Goal: Information Seeking & Learning: Learn about a topic

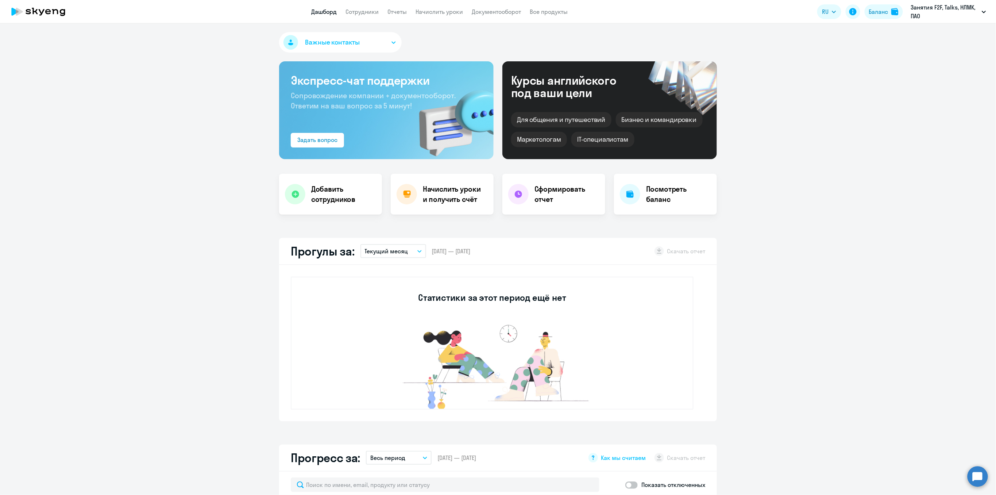
select select "30"
click at [363, 11] on link "Сотрудники" at bounding box center [361, 11] width 33 height 7
select select "30"
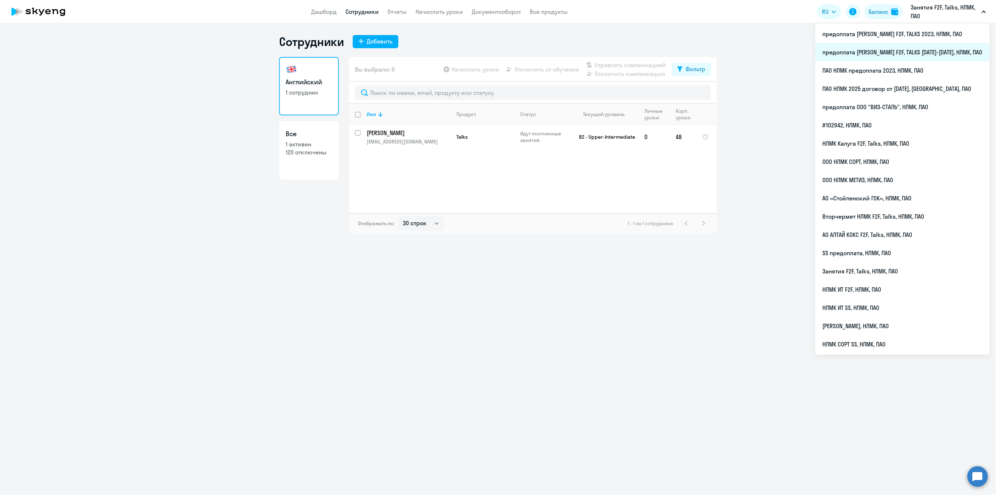
click at [913, 55] on li "предоплата [PERSON_NAME] F2F, TALKS [DATE]-[DATE], НЛМК, ПАО" at bounding box center [902, 52] width 174 height 18
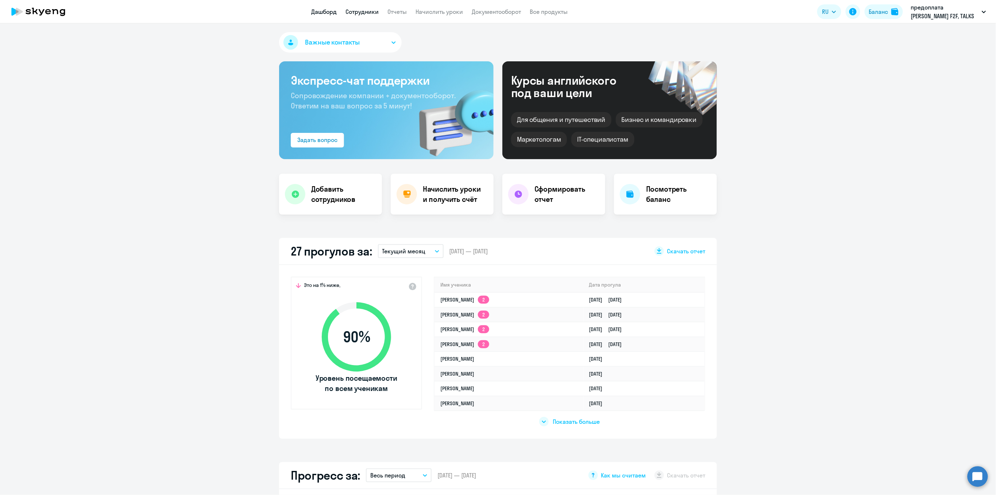
click at [368, 11] on link "Сотрудники" at bounding box center [361, 11] width 33 height 7
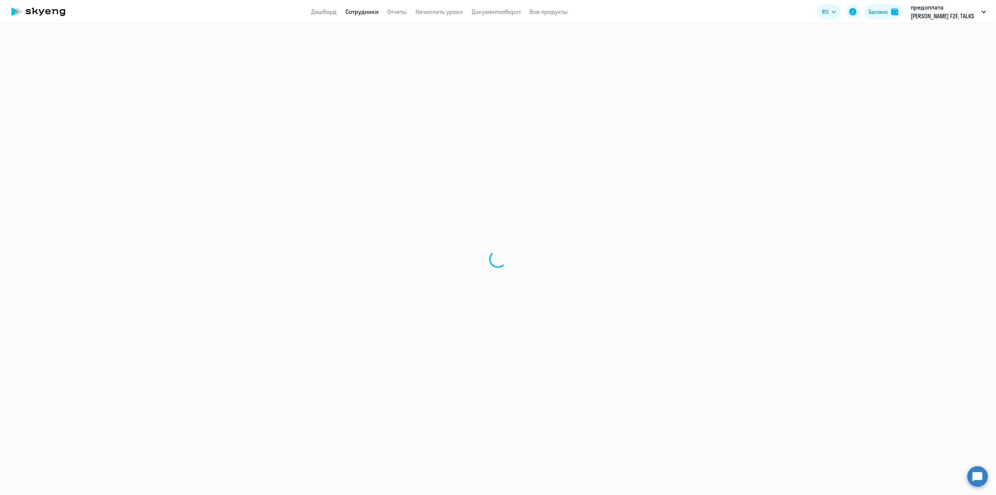
select select "30"
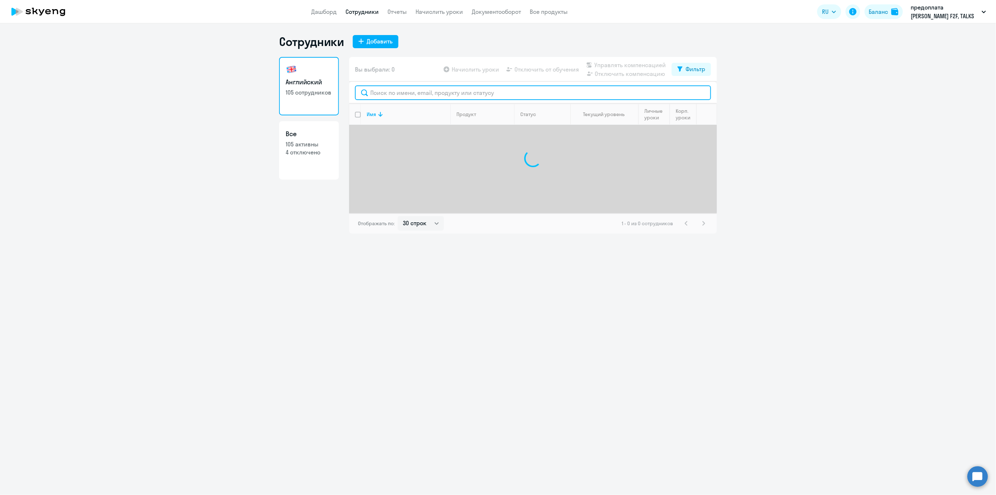
click at [378, 93] on input "text" at bounding box center [533, 92] width 356 height 15
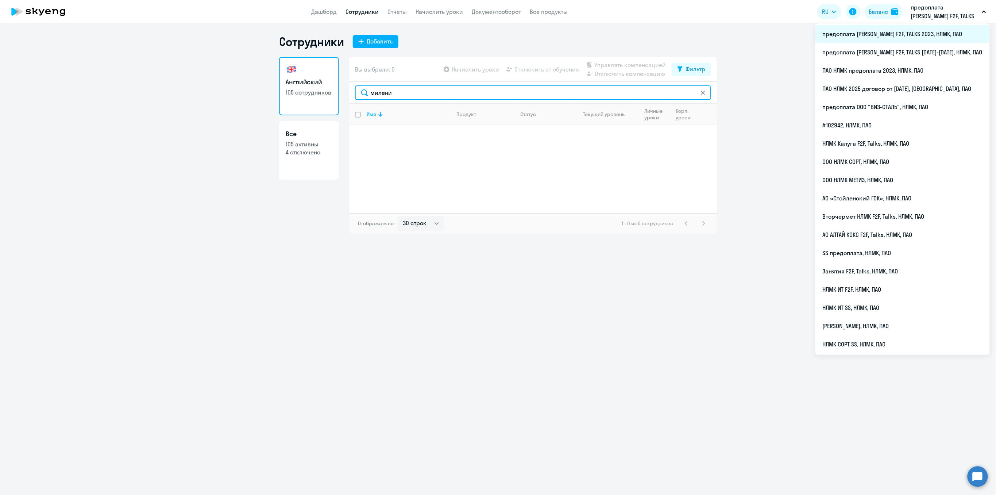
type input "милени"
click at [940, 36] on li "предоплата [PERSON_NAME] F2F, TALKS 2023, НЛМК, ПАО" at bounding box center [902, 34] width 174 height 18
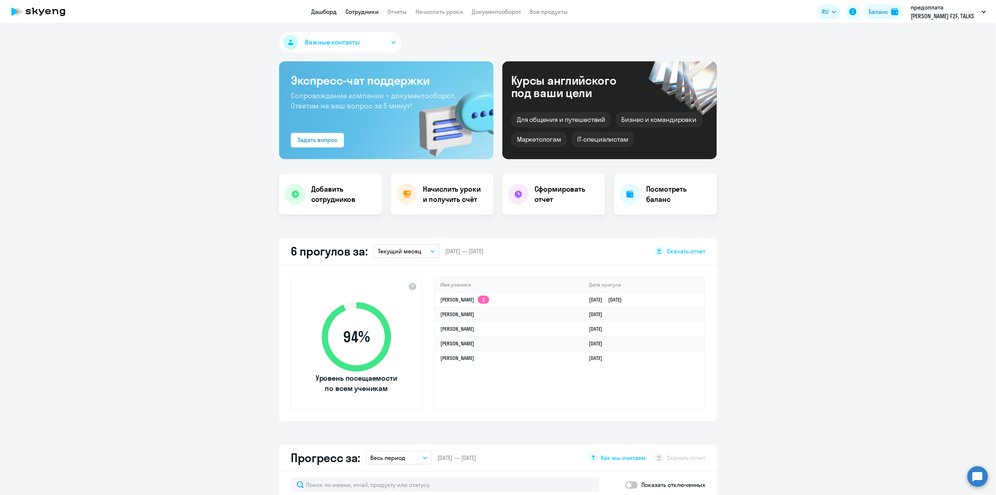
click at [359, 13] on link "Сотрудники" at bounding box center [361, 11] width 33 height 7
select select "30"
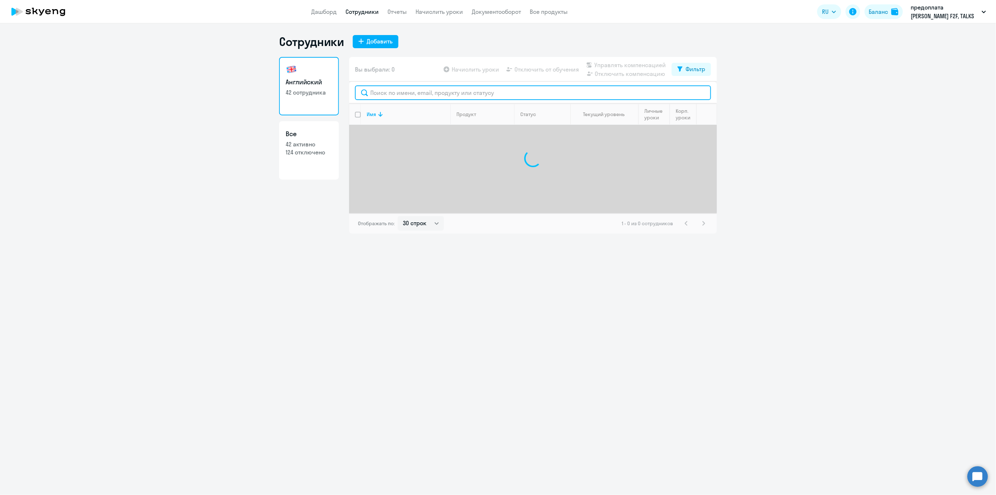
click at [389, 93] on input "text" at bounding box center [533, 92] width 356 height 15
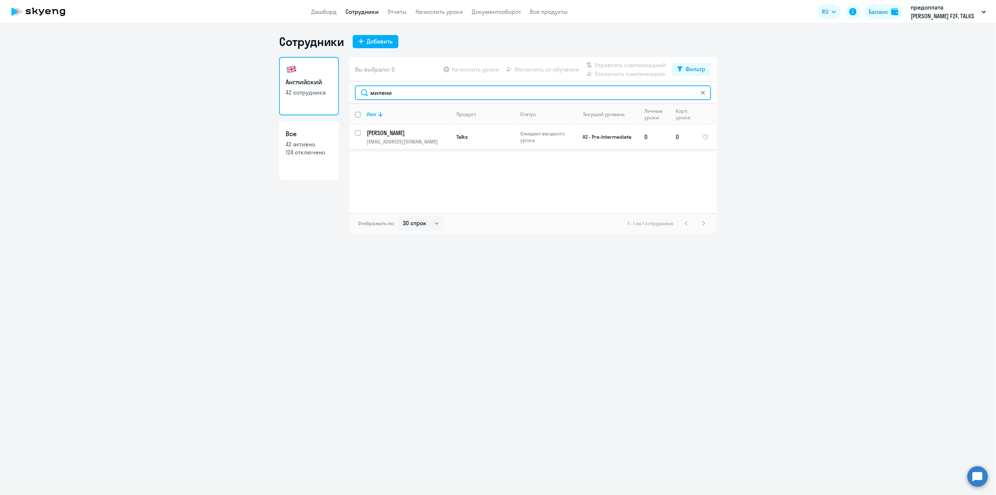
type input "милени"
click at [396, 131] on p "[PERSON_NAME]" at bounding box center [408, 133] width 82 height 8
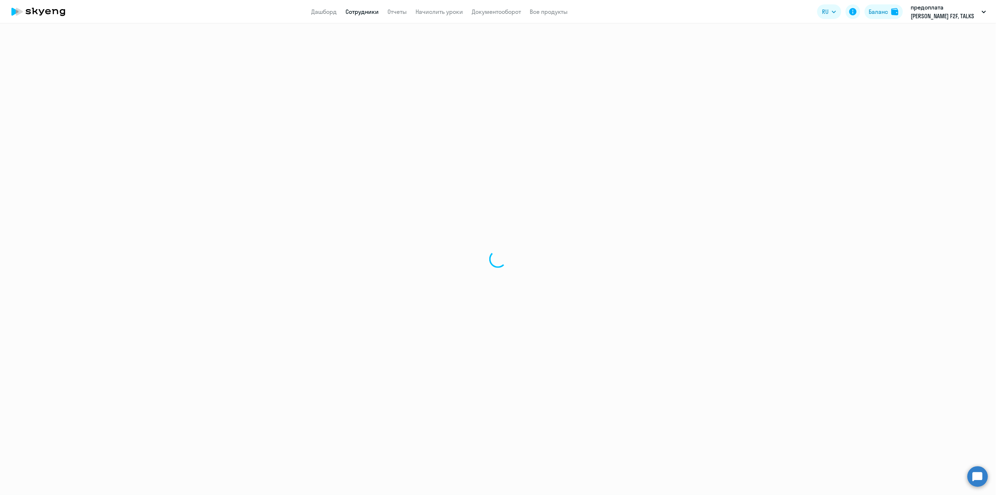
select select "english"
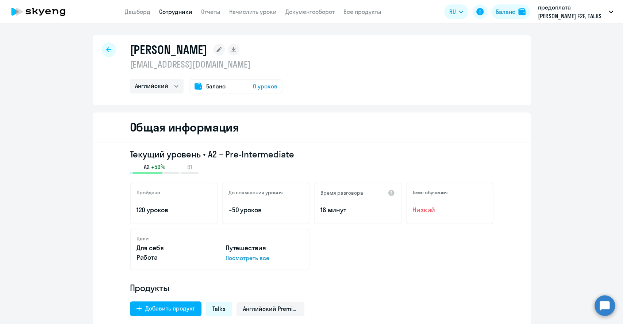
click at [178, 10] on link "Сотрудники" at bounding box center [175, 11] width 33 height 7
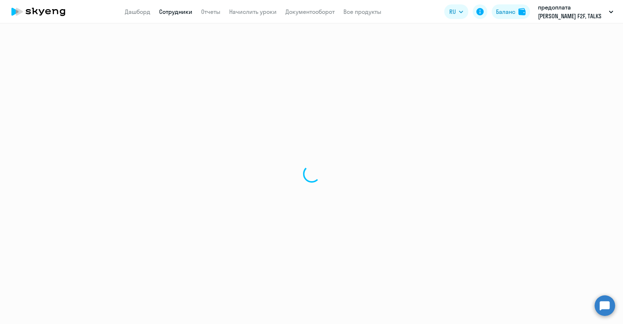
select select "30"
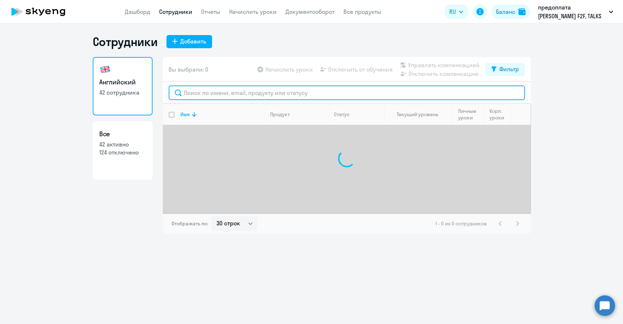
click at [209, 92] on input "text" at bounding box center [347, 92] width 356 height 15
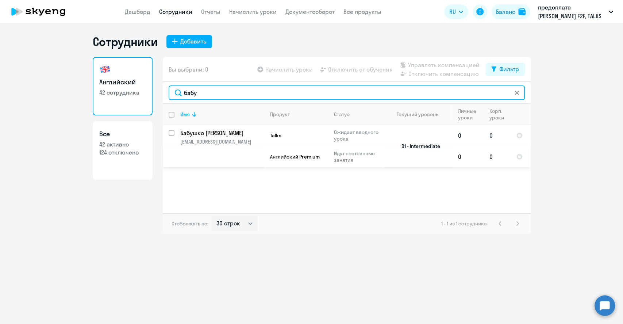
type input "бабу"
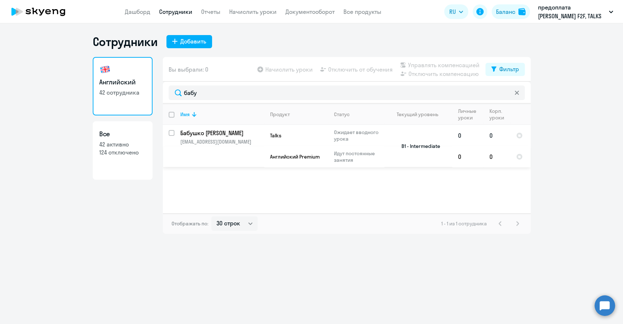
click at [209, 136] on p "Бабушко [PERSON_NAME]" at bounding box center [221, 133] width 82 height 8
select select "english"
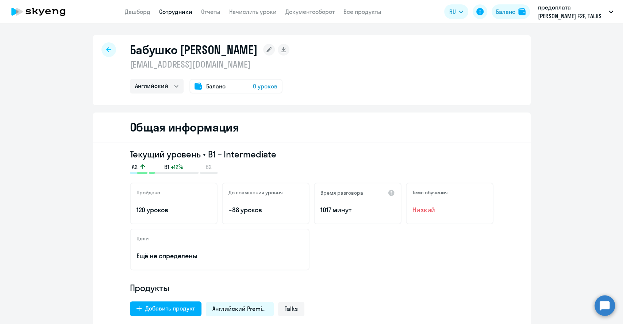
click at [103, 46] on div at bounding box center [108, 49] width 15 height 15
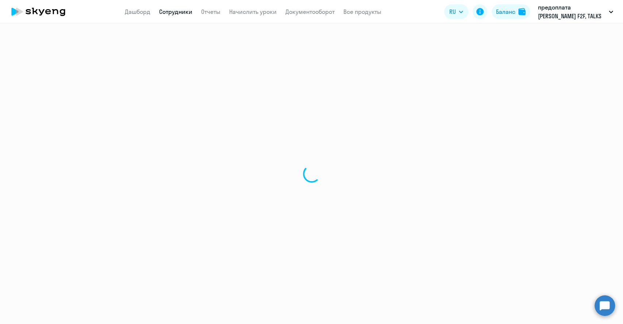
select select "30"
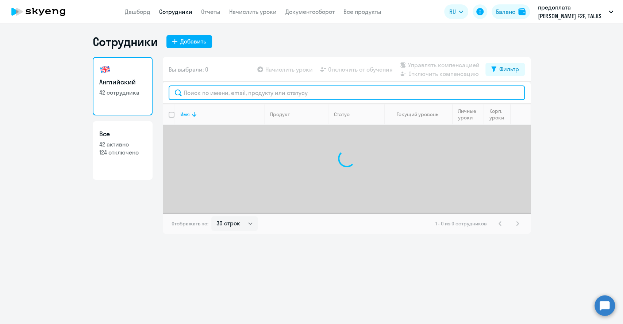
click at [200, 93] on input "text" at bounding box center [347, 92] width 356 height 15
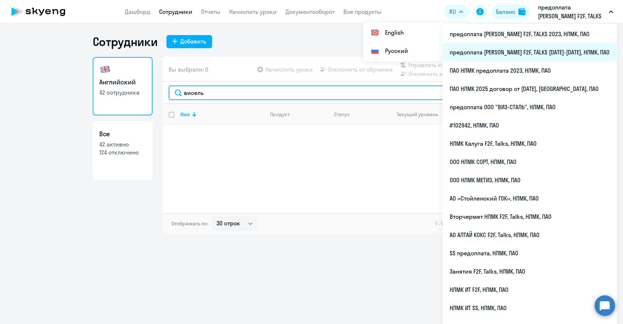
type input "висель"
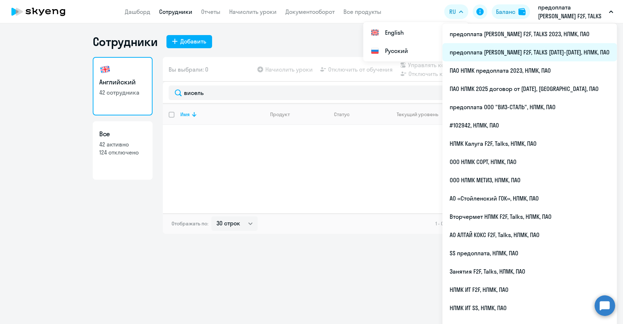
click at [546, 55] on li "предоплата [PERSON_NAME] F2F, TALKS [DATE]-[DATE], НЛМК, ПАО" at bounding box center [529, 52] width 174 height 18
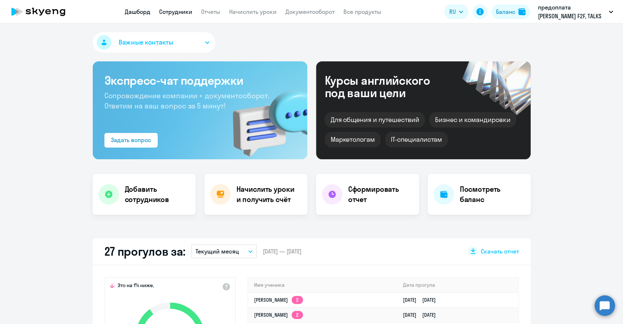
click at [177, 13] on link "Сотрудники" at bounding box center [175, 11] width 33 height 7
select select "30"
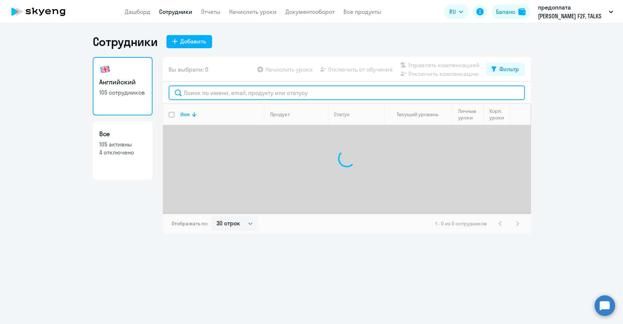
click at [188, 90] on input "text" at bounding box center [347, 92] width 356 height 15
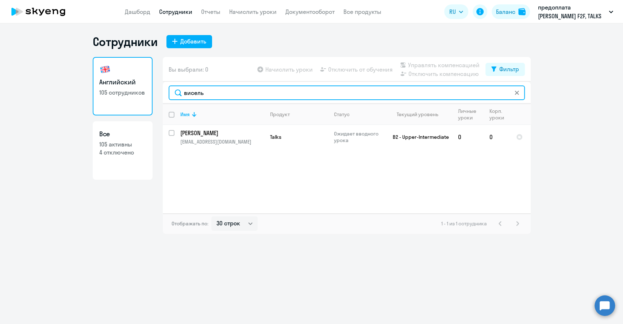
drag, startPoint x: 226, startPoint y: 95, endPoint x: 178, endPoint y: 93, distance: 47.5
click at [178, 93] on input "висель" at bounding box center [347, 92] width 356 height 15
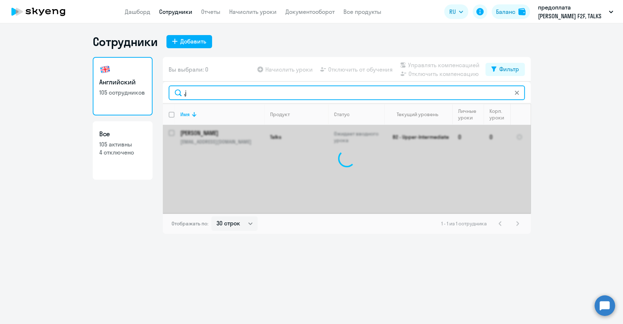
type input ","
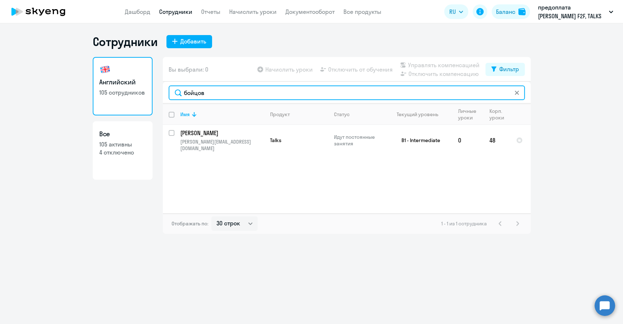
drag, startPoint x: 219, startPoint y: 92, endPoint x: 178, endPoint y: 98, distance: 41.6
click at [178, 98] on input "бойцов" at bounding box center [347, 92] width 356 height 15
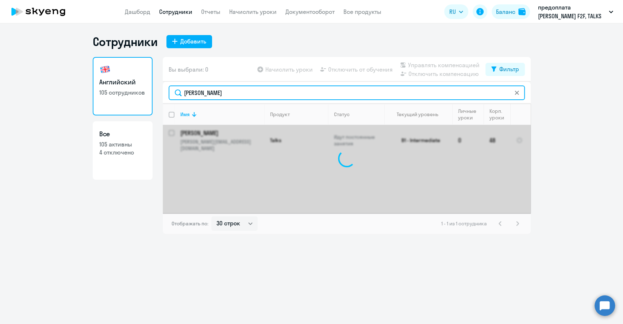
type input "[PERSON_NAME]"
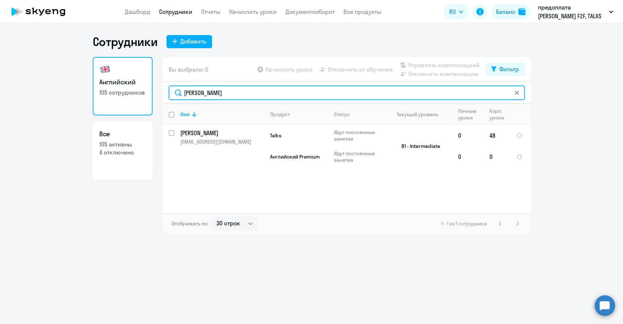
drag, startPoint x: 226, startPoint y: 92, endPoint x: 162, endPoint y: 90, distance: 64.6
click at [162, 90] on div "Английский 105 сотрудников Все 105 активны 4 отключено Вы выбрали: 0 Начислить …" at bounding box center [312, 145] width 438 height 177
type input "гасни"
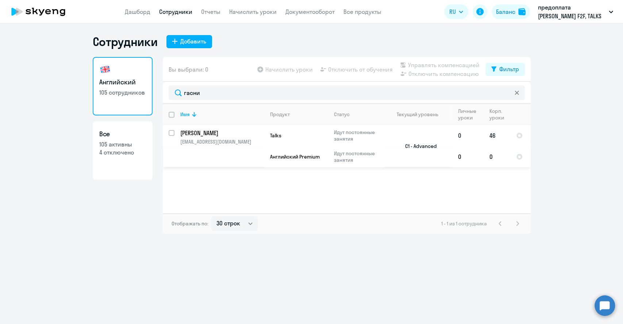
click at [199, 138] on p "[EMAIL_ADDRESS][DOMAIN_NAME]" at bounding box center [222, 141] width 84 height 7
select select "english"
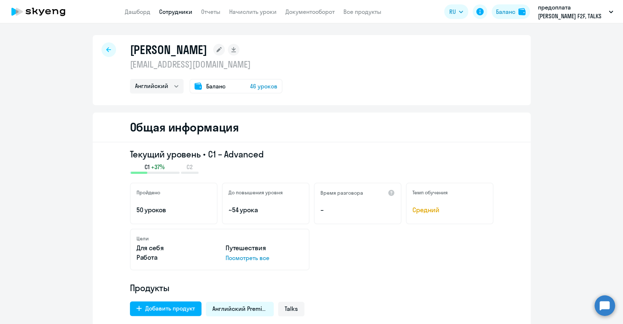
click at [110, 52] on div at bounding box center [108, 49] width 15 height 15
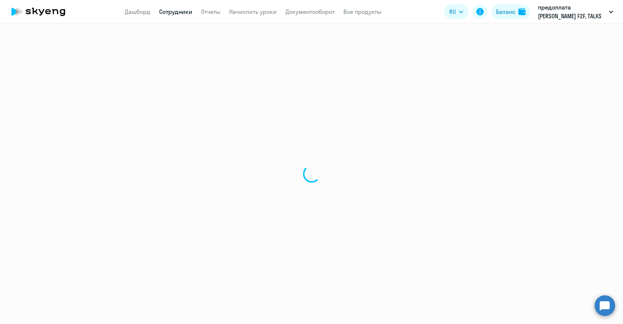
select select "30"
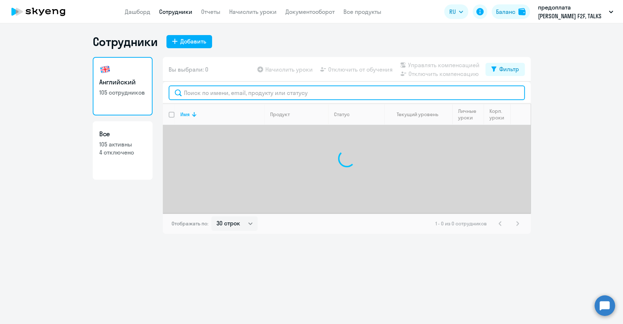
click at [195, 93] on input "text" at bounding box center [347, 92] width 356 height 15
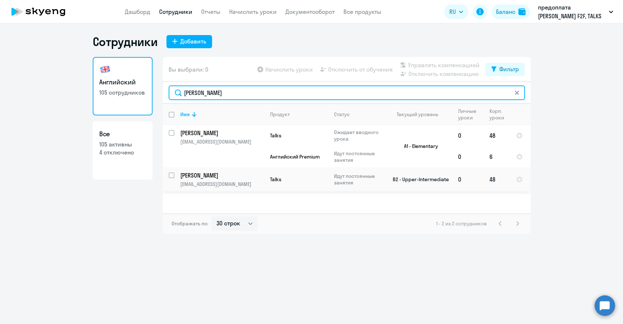
type input "[PERSON_NAME]"
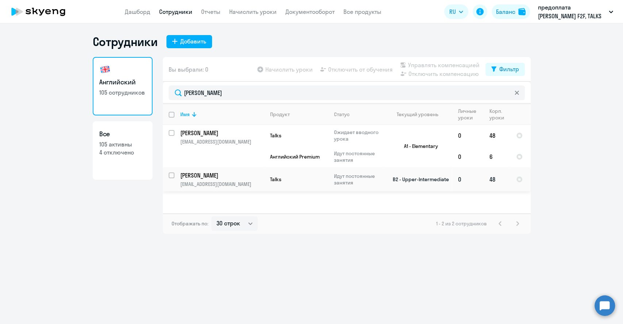
click at [196, 170] on td "[PERSON_NAME] [EMAIL_ADDRESS][DOMAIN_NAME]" at bounding box center [219, 179] width 90 height 24
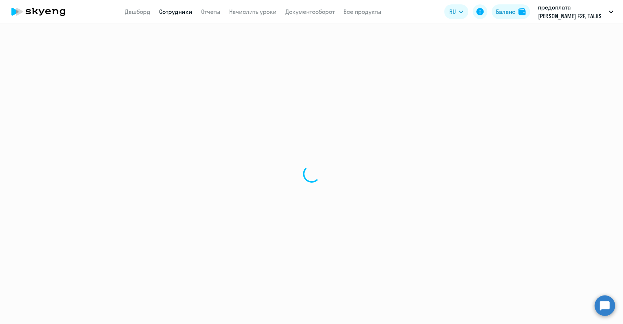
select select "english"
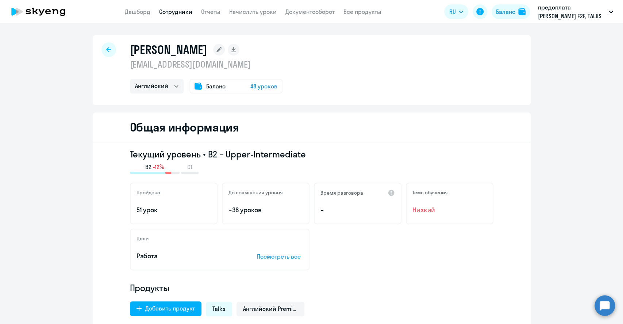
click at [109, 53] on div at bounding box center [108, 49] width 15 height 15
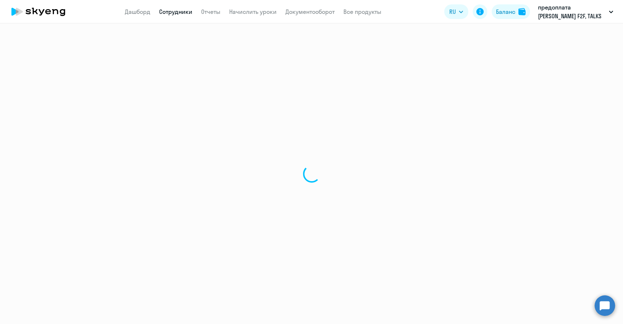
select select "30"
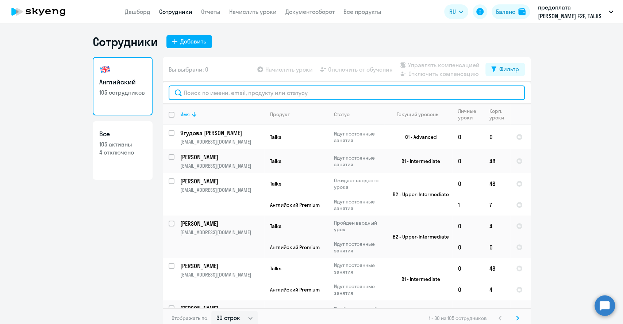
click at [231, 94] on input "text" at bounding box center [347, 92] width 356 height 15
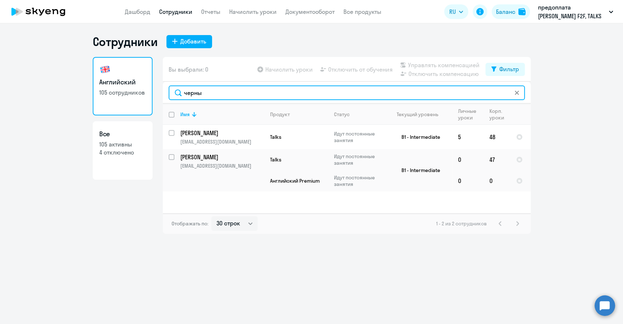
drag, startPoint x: 192, startPoint y: 93, endPoint x: 181, endPoint y: 91, distance: 11.0
click at [181, 91] on input "черны" at bounding box center [347, 92] width 356 height 15
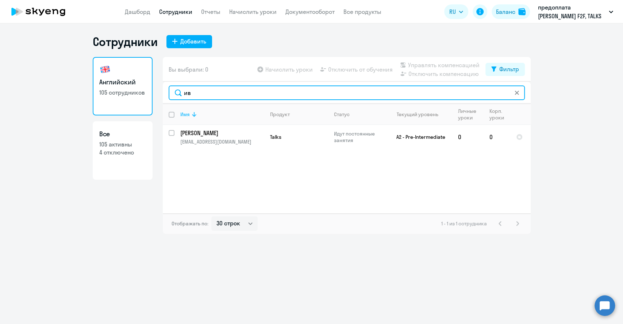
type input "и"
type input "[PERSON_NAME]"
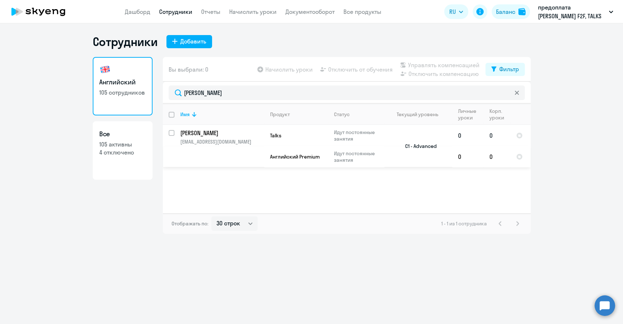
click at [228, 134] on p "[PERSON_NAME]" at bounding box center [221, 133] width 82 height 8
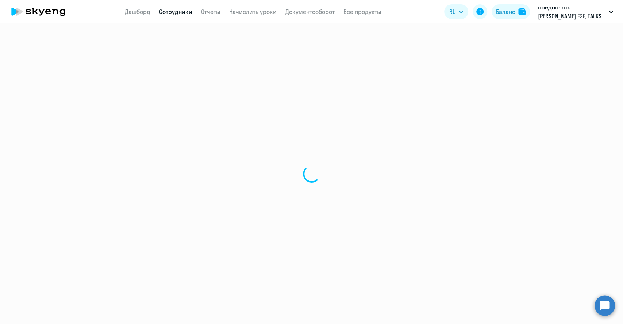
select select "english"
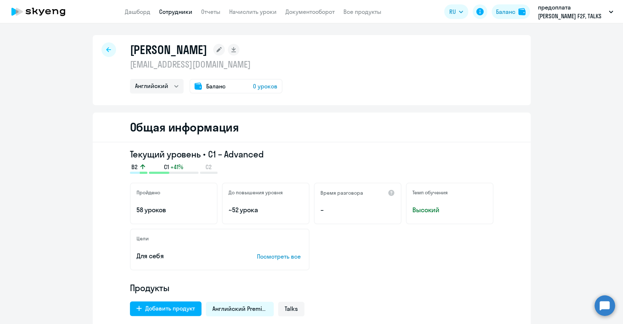
click at [106, 49] on icon at bounding box center [108, 49] width 5 height 5
select select "30"
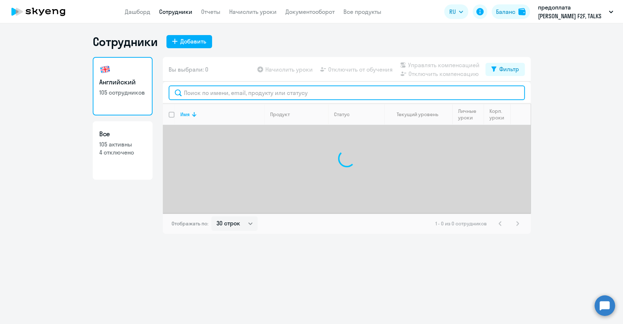
click at [191, 96] on input "text" at bounding box center [347, 92] width 356 height 15
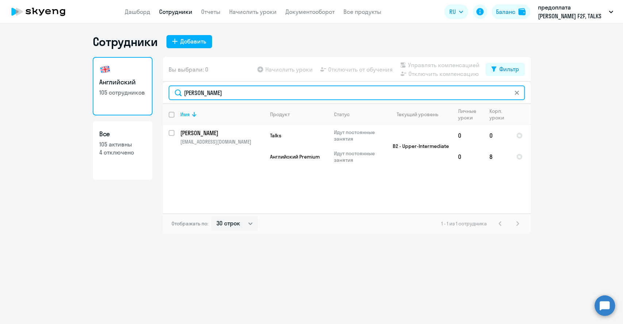
type input "[PERSON_NAME]"
drag, startPoint x: 234, startPoint y: 94, endPoint x: 156, endPoint y: 89, distance: 78.2
click at [156, 89] on div "Английский 105 сотрудников Все 105 активны 4 отключено Вы выбрали: 0 Начислить …" at bounding box center [312, 145] width 438 height 177
type input "бадул"
drag, startPoint x: 209, startPoint y: 93, endPoint x: 163, endPoint y: 92, distance: 46.3
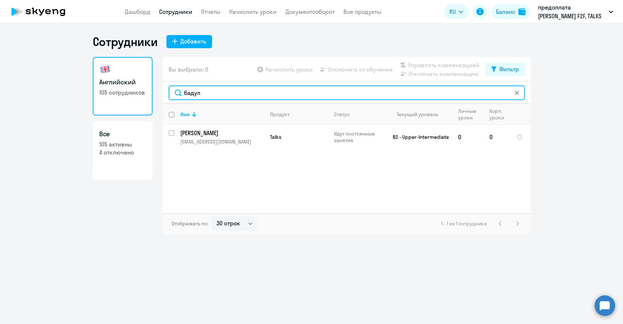
click at [163, 92] on div "бадул" at bounding box center [347, 93] width 368 height 22
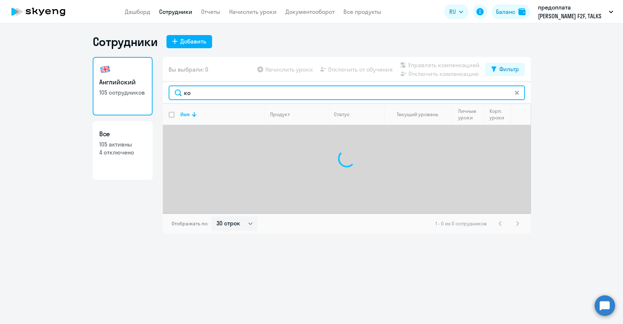
type input "к"
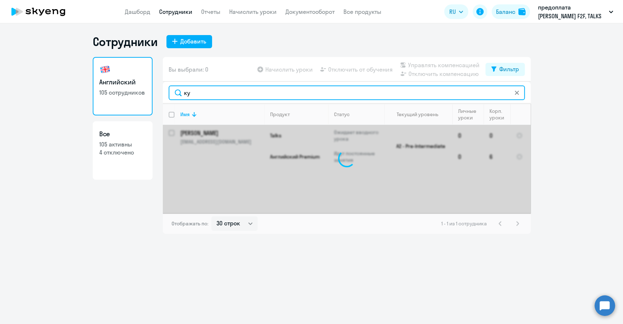
type input "к"
type input "в"
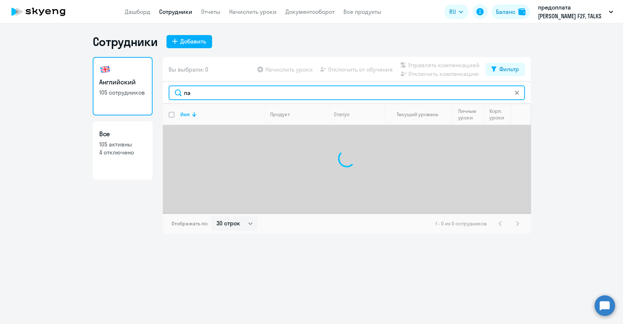
type input "п"
type input "к"
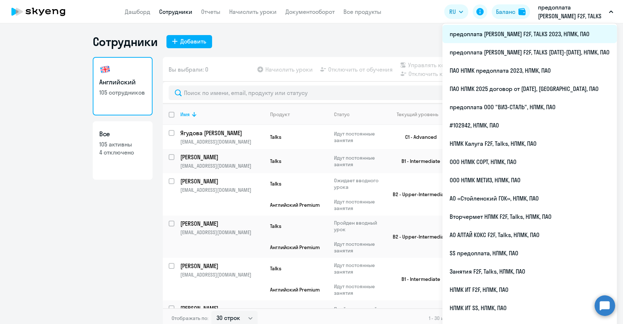
click at [559, 37] on li "предоплата [PERSON_NAME] F2F, TALKS 2023, НЛМК, ПАО" at bounding box center [529, 34] width 174 height 18
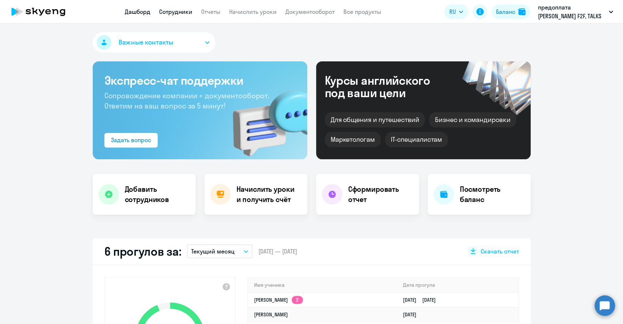
click at [181, 9] on link "Сотрудники" at bounding box center [175, 11] width 33 height 7
select select "30"
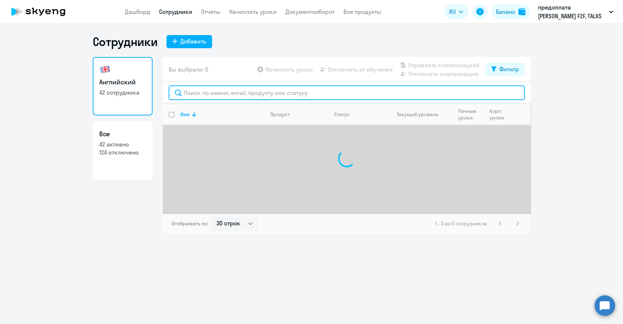
click at [212, 93] on input "text" at bounding box center [347, 92] width 356 height 15
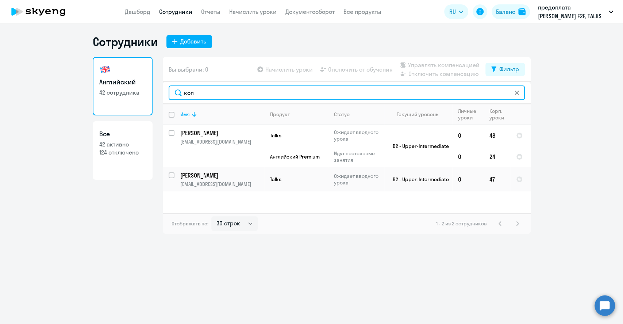
click at [203, 95] on input "коп" at bounding box center [347, 92] width 356 height 15
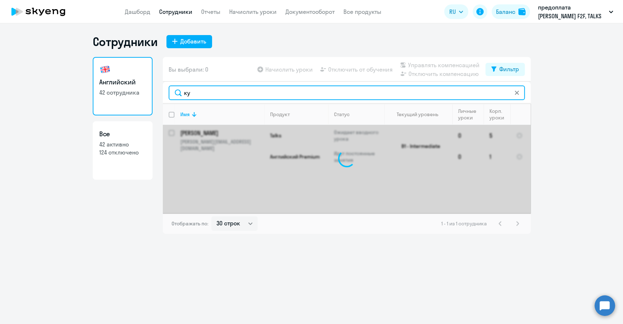
type input "к"
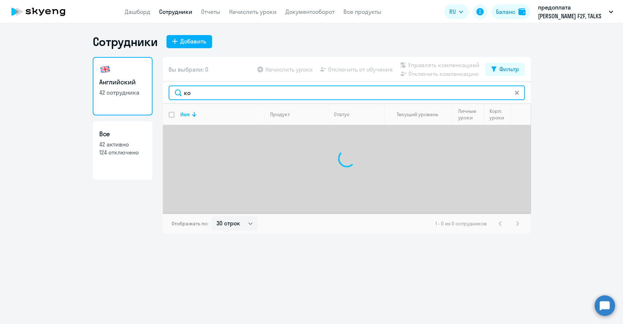
type input "к"
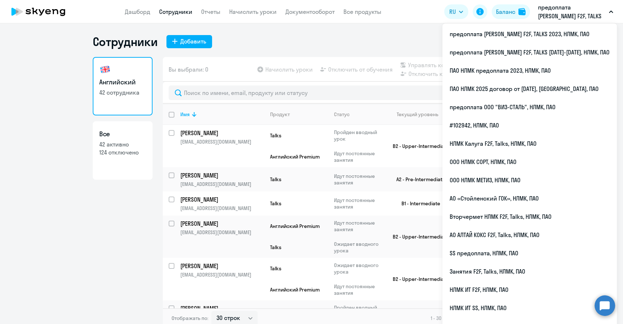
click at [586, 14] on p "предоплата [PERSON_NAME] F2F, TALKS 2023, НЛМК, ПАО" at bounding box center [572, 12] width 68 height 18
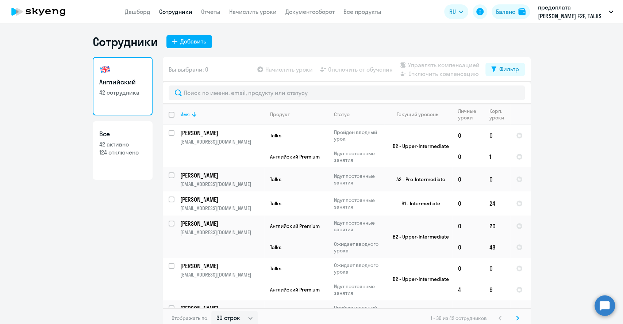
click at [573, 16] on p "предоплата [PERSON_NAME] F2F, TALKS 2023, НЛМК, ПАО" at bounding box center [572, 12] width 68 height 18
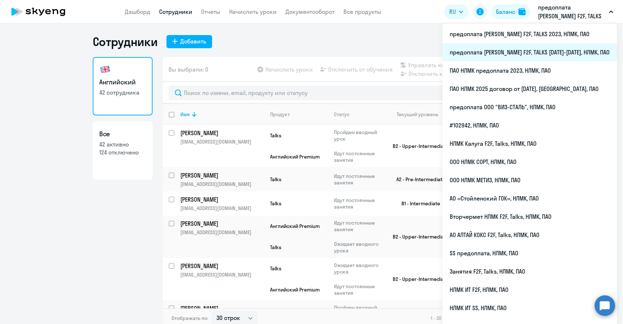
click at [565, 49] on li "предоплата [PERSON_NAME] F2F, TALKS [DATE]-[DATE], НЛМК, ПАО" at bounding box center [529, 52] width 174 height 18
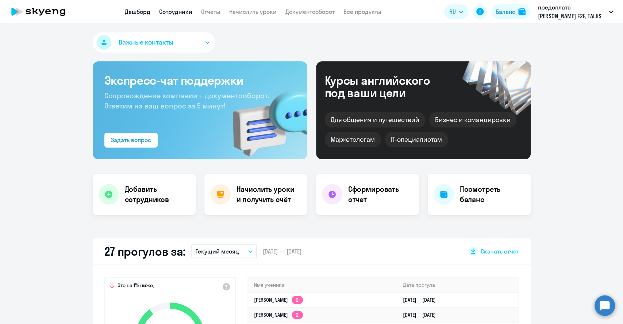
click at [183, 12] on link "Сотрудники" at bounding box center [175, 11] width 33 height 7
select select "30"
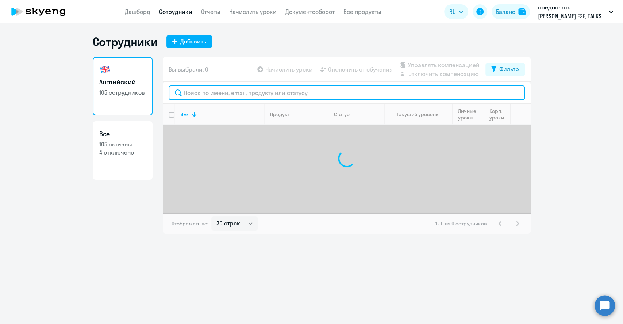
click at [196, 93] on input "text" at bounding box center [347, 92] width 356 height 15
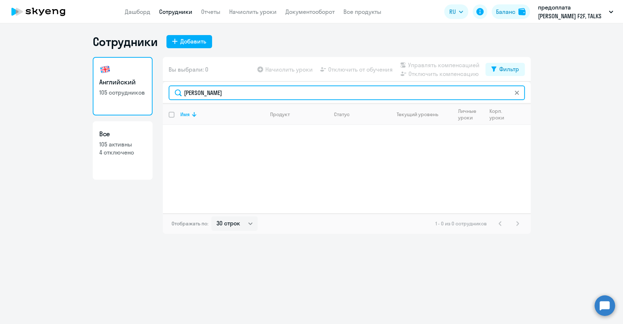
type input "[PERSON_NAME]"
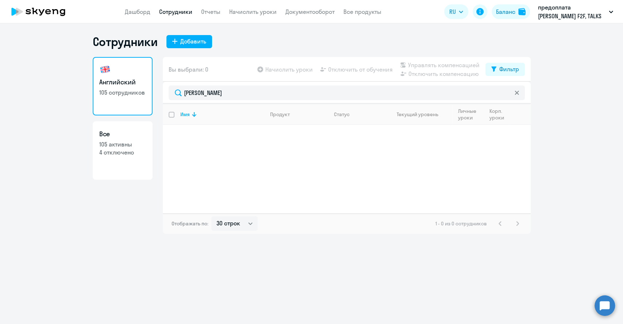
click at [515, 92] on icon at bounding box center [516, 92] width 4 height 4
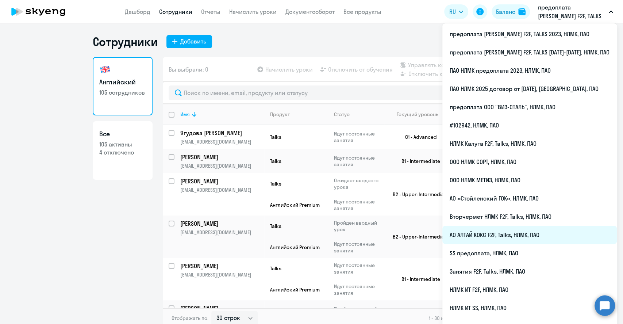
click at [519, 229] on li "АО АЛТАЙ КОКС F2F, Talks, НЛМК, ПАО" at bounding box center [529, 234] width 174 height 18
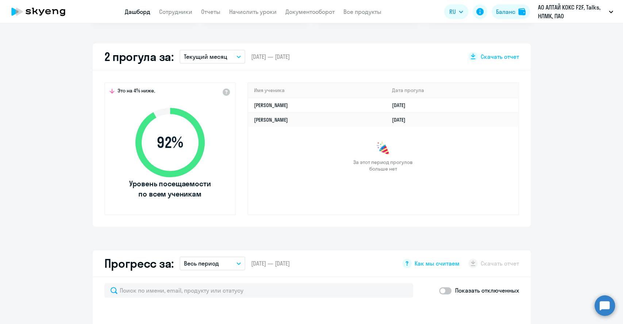
select select "30"
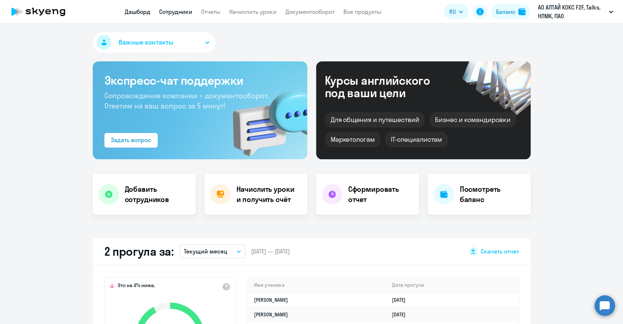
click at [174, 15] on link "Сотрудники" at bounding box center [175, 11] width 33 height 7
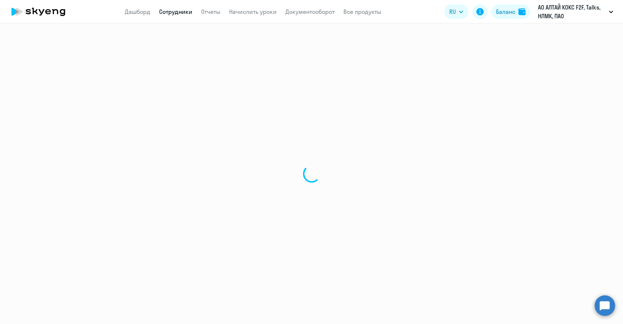
select select "30"
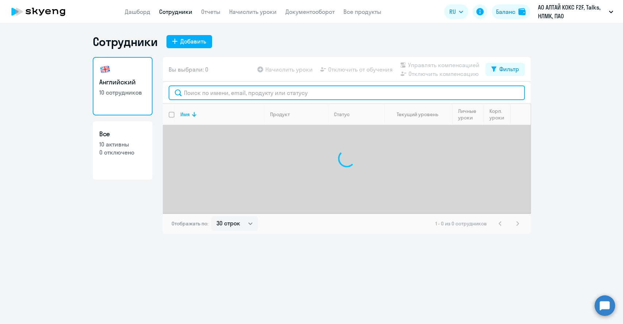
click at [205, 95] on input "text" at bounding box center [347, 92] width 356 height 15
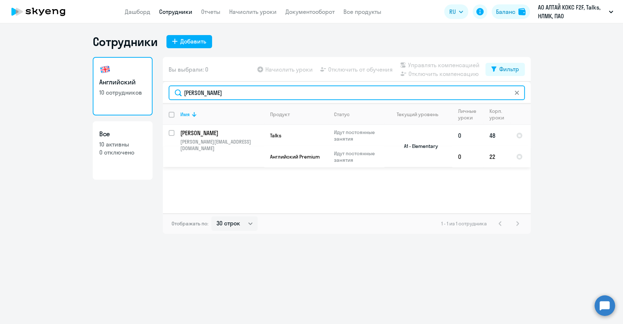
type input "[PERSON_NAME]"
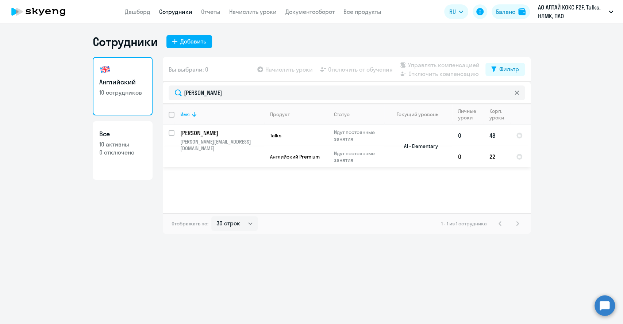
click at [210, 139] on p "[PERSON_NAME][EMAIL_ADDRESS][DOMAIN_NAME]" at bounding box center [222, 144] width 84 height 13
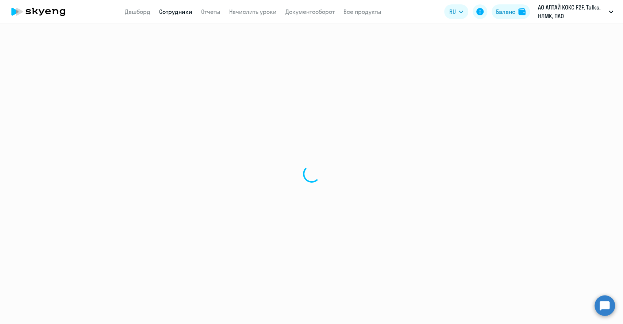
select select "english"
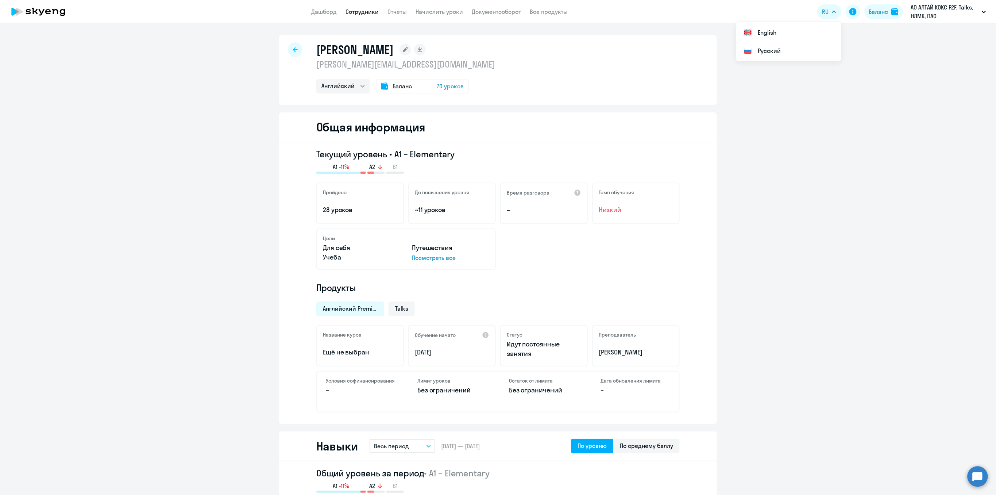
click at [291, 54] on div at bounding box center [295, 49] width 15 height 15
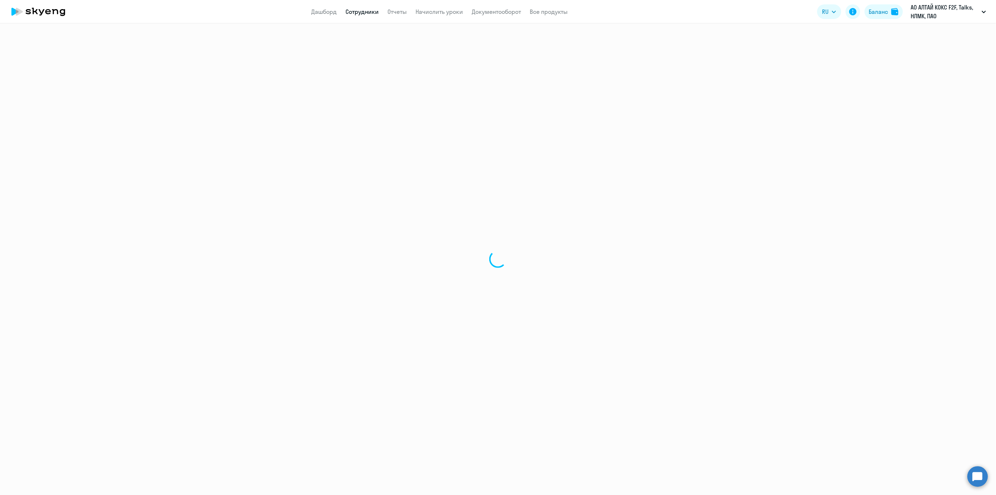
select select "30"
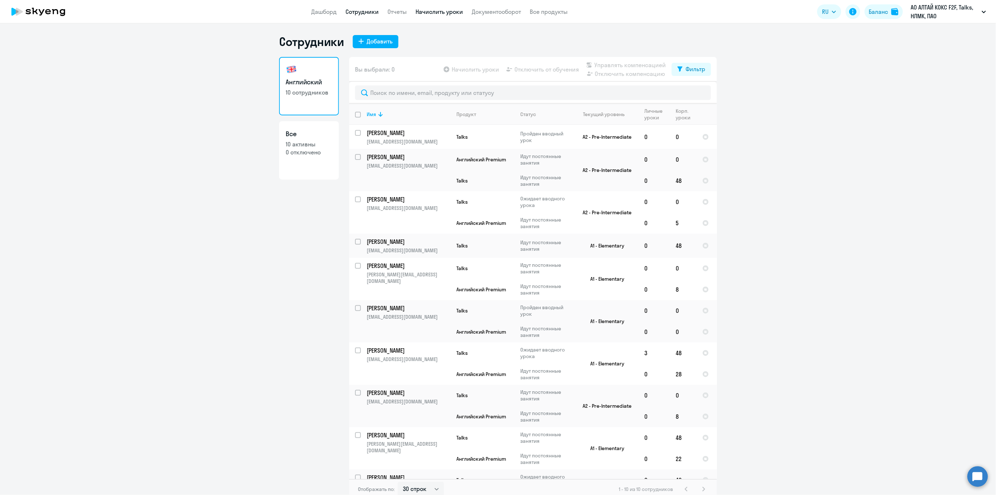
click at [434, 12] on link "Начислить уроки" at bounding box center [439, 11] width 47 height 7
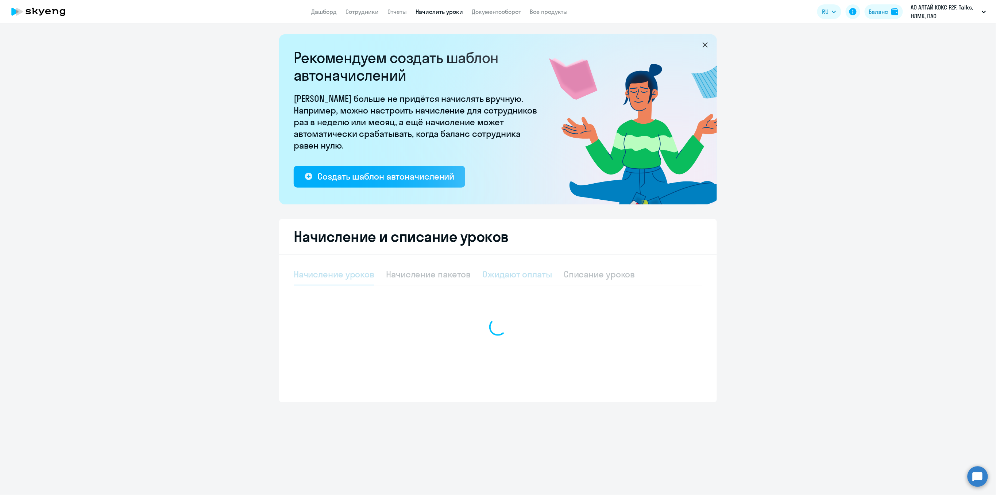
select select "10"
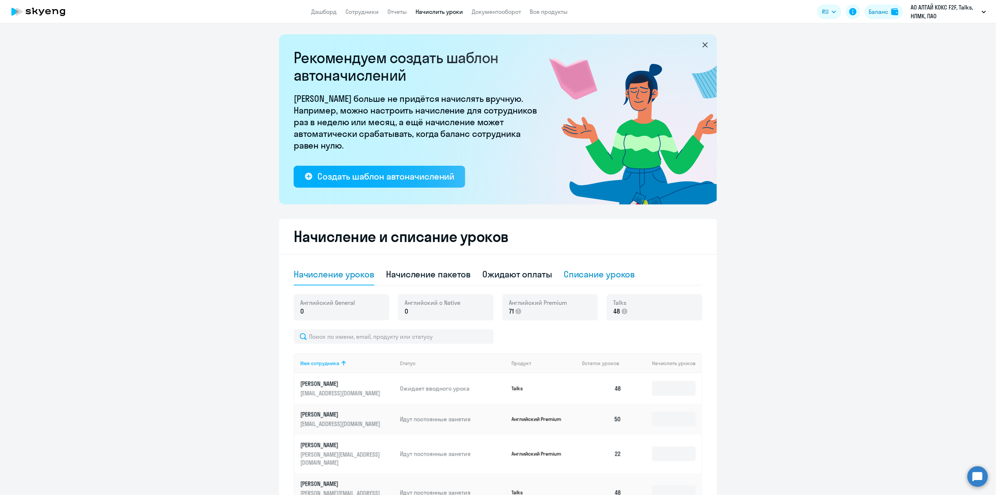
click at [599, 274] on div "Списание уроков" at bounding box center [600, 274] width 72 height 12
select select "10"
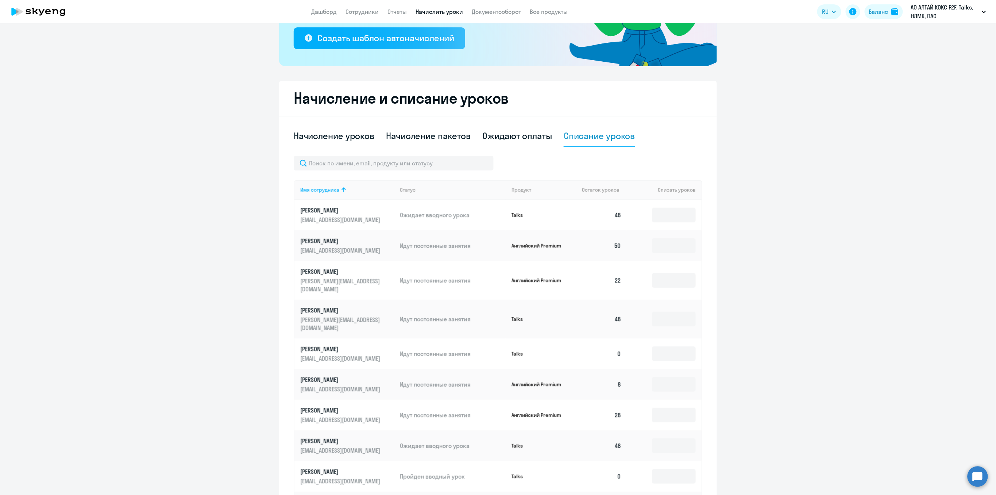
scroll to position [146, 0]
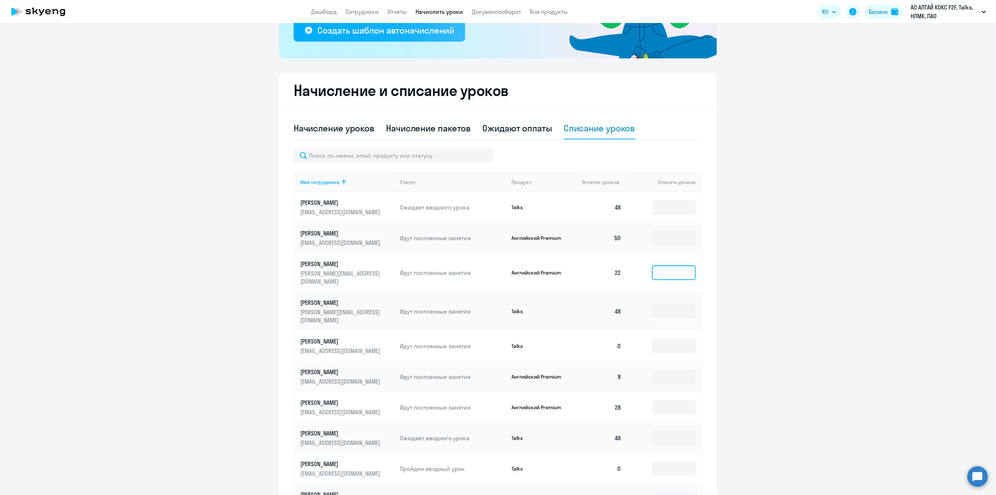
click at [685, 268] on input at bounding box center [674, 272] width 44 height 15
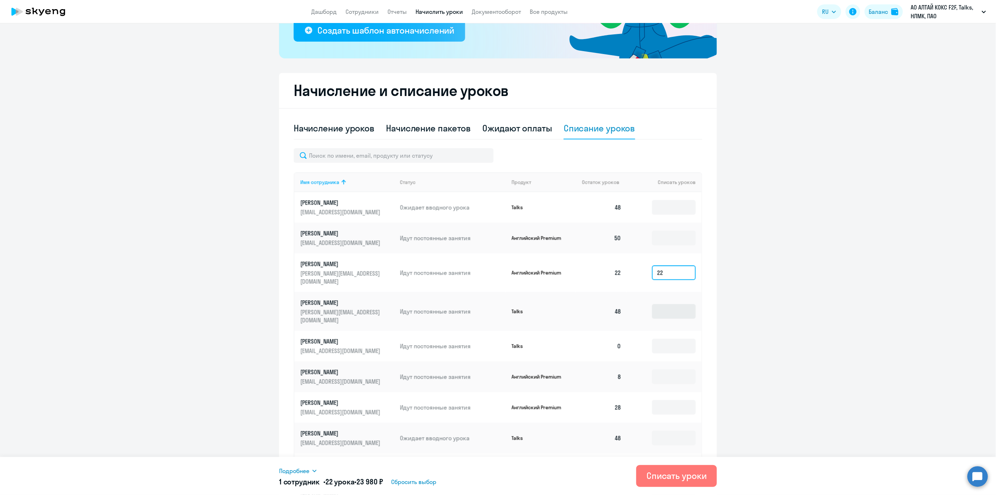
type input "22"
click at [676, 304] on input at bounding box center [674, 311] width 44 height 15
type input "48"
click at [670, 477] on div "Списать уроки" at bounding box center [676, 476] width 60 height 12
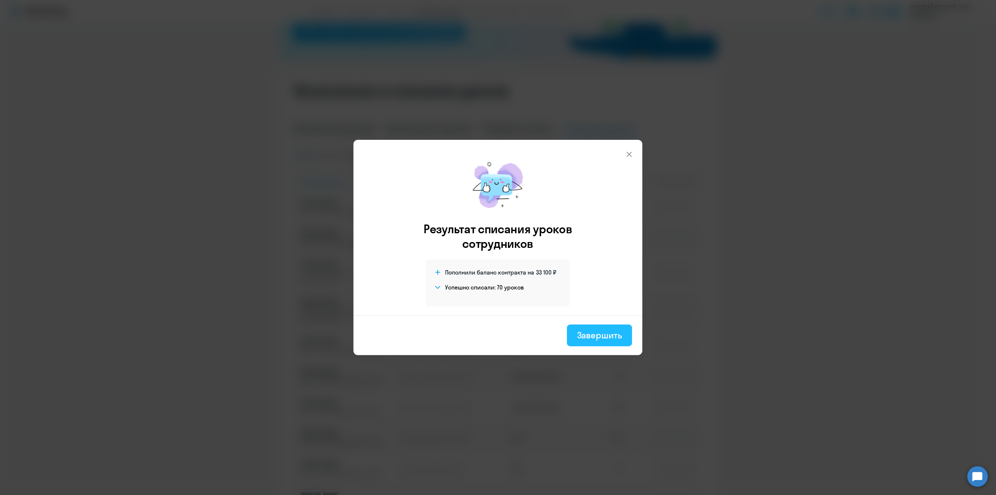
click at [601, 340] on div "Завершить" at bounding box center [599, 335] width 45 height 12
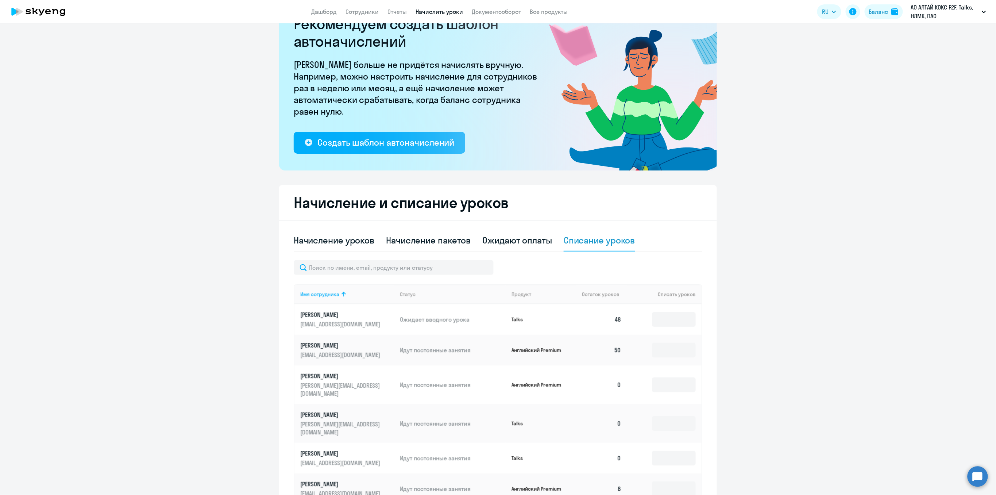
scroll to position [49, 0]
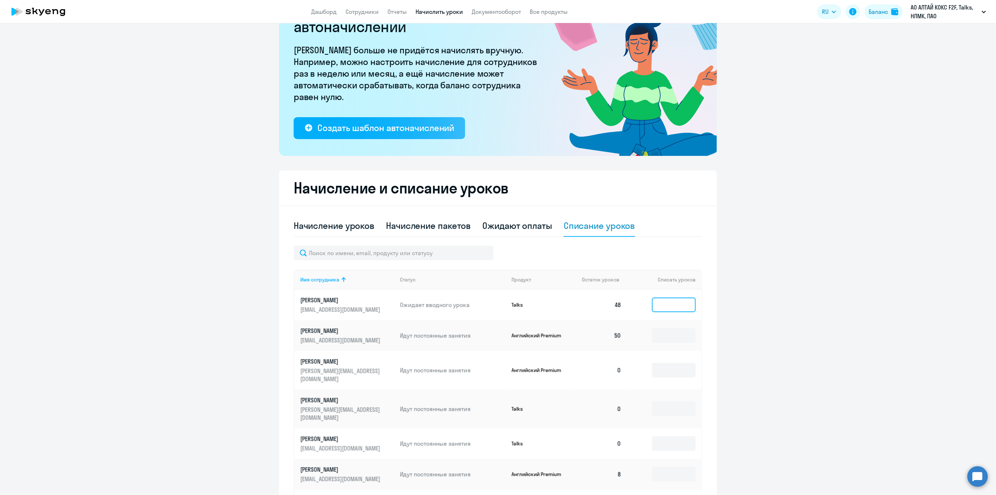
click at [662, 302] on input at bounding box center [674, 304] width 44 height 15
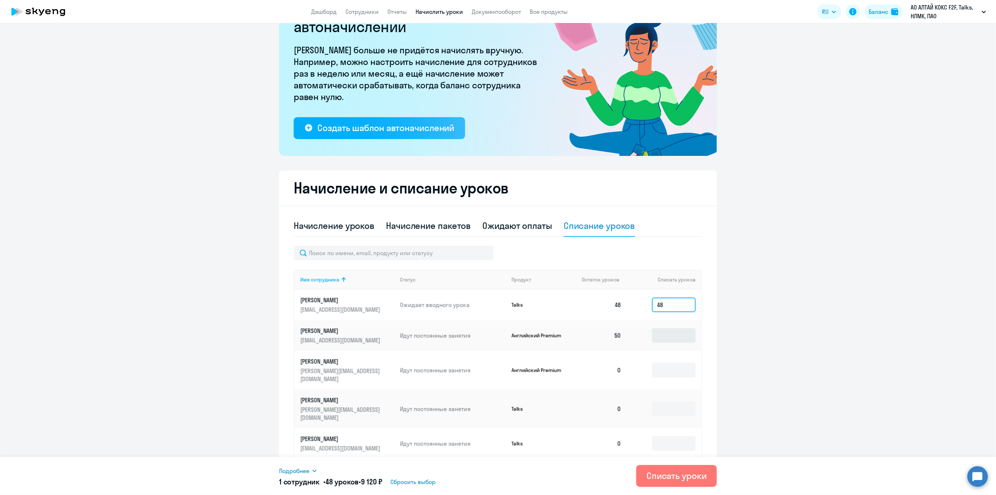
type input "48"
click at [668, 333] on input at bounding box center [674, 335] width 44 height 15
type input "50"
click at [658, 473] on div "Списать уроки" at bounding box center [676, 476] width 60 height 12
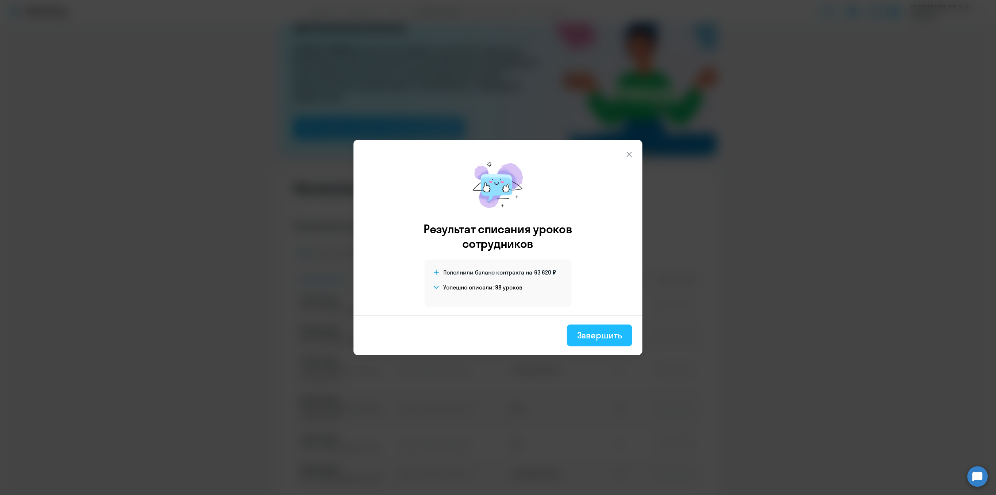
click at [611, 332] on div "Завершить" at bounding box center [599, 335] width 45 height 12
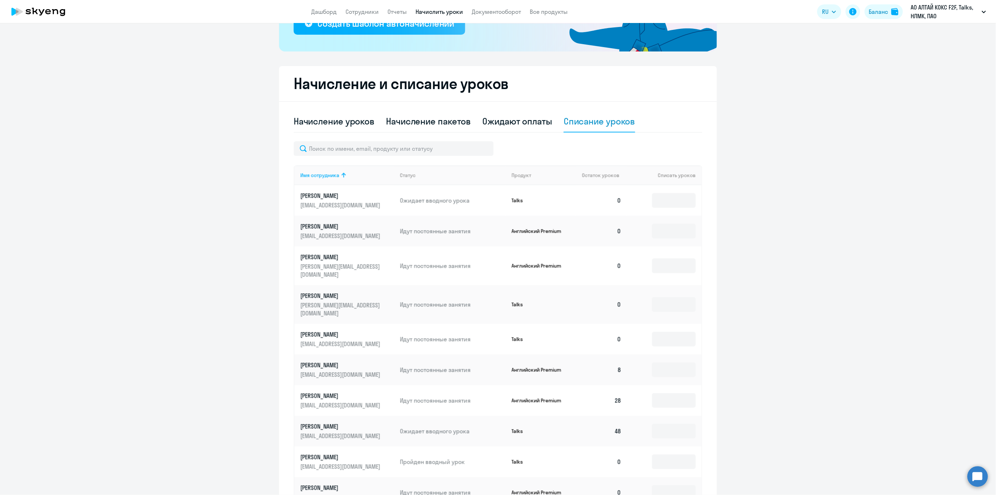
scroll to position [210, 0]
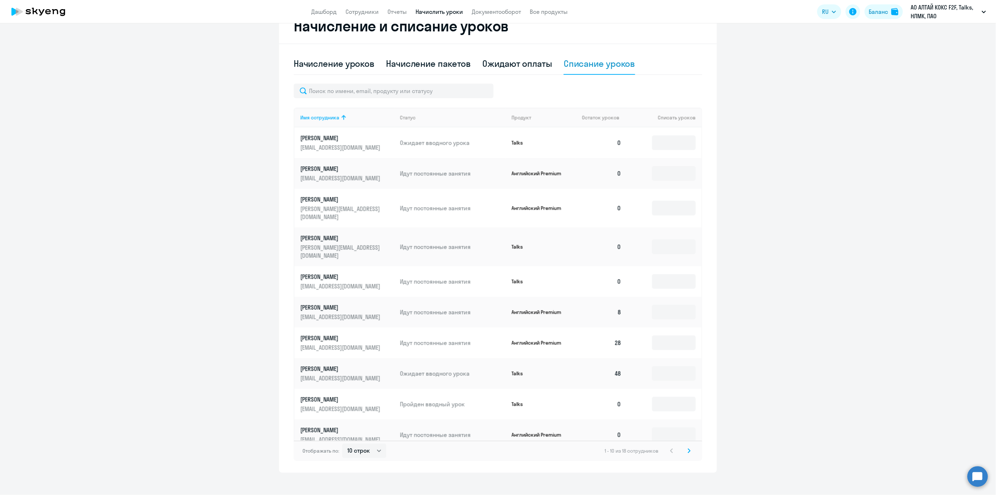
click at [337, 343] on p "[EMAIL_ADDRESS][DOMAIN_NAME]" at bounding box center [341, 347] width 82 height 8
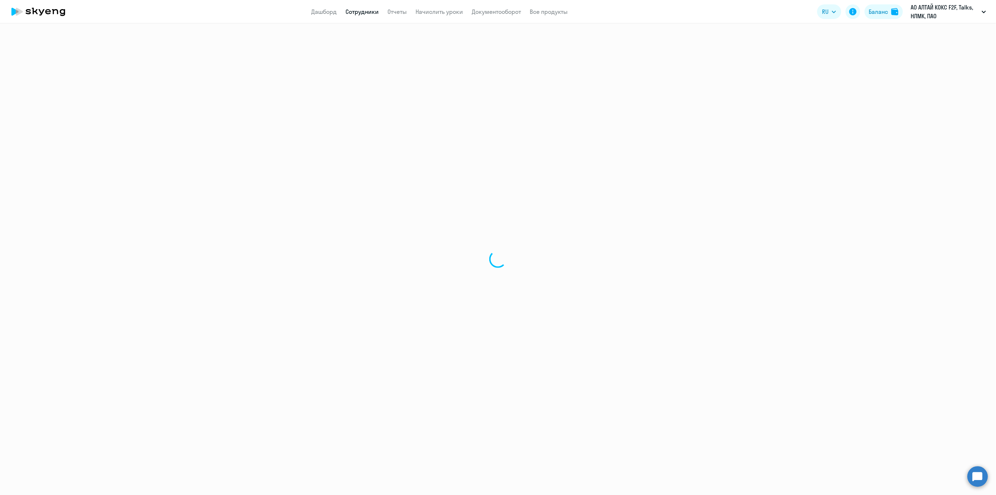
select select "english"
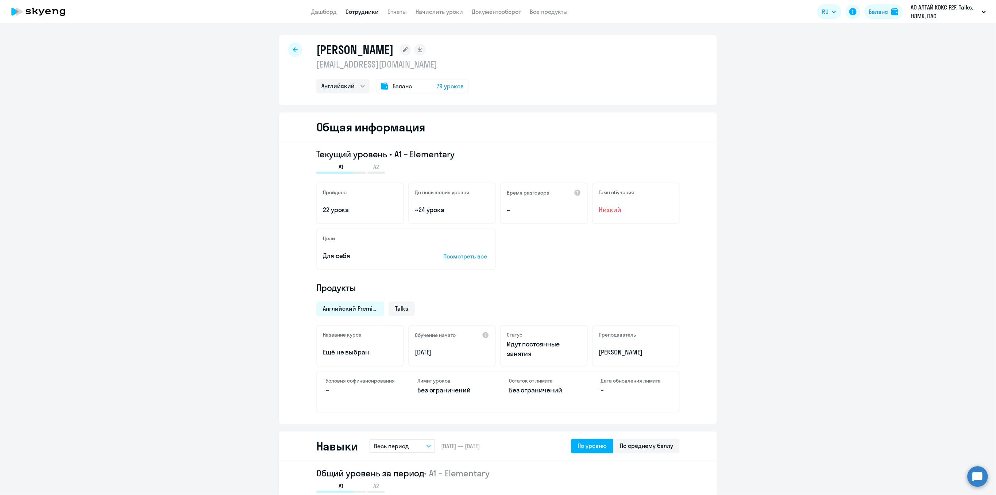
click at [296, 53] on div at bounding box center [295, 49] width 15 height 15
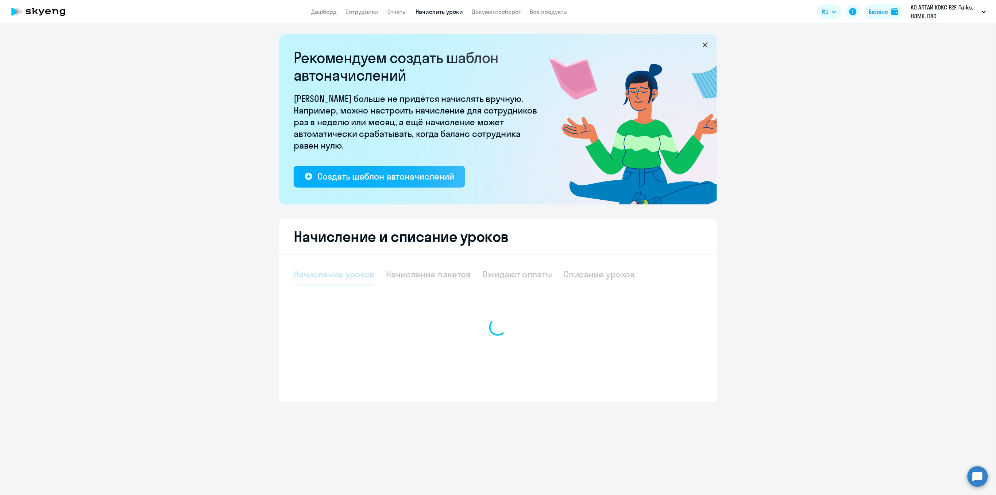
select select "10"
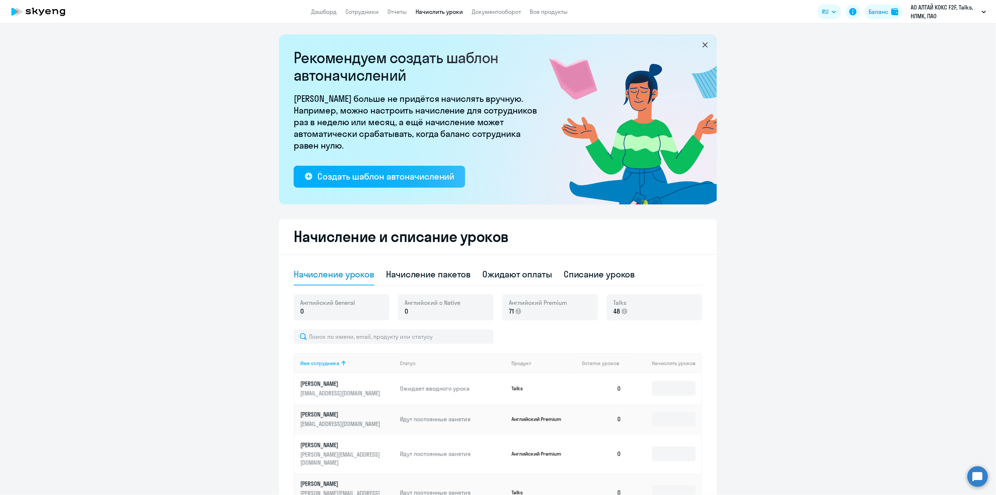
click at [365, 15] on app-menu-item-link "Сотрудники" at bounding box center [361, 11] width 33 height 9
click at [365, 11] on link "Сотрудники" at bounding box center [361, 11] width 33 height 7
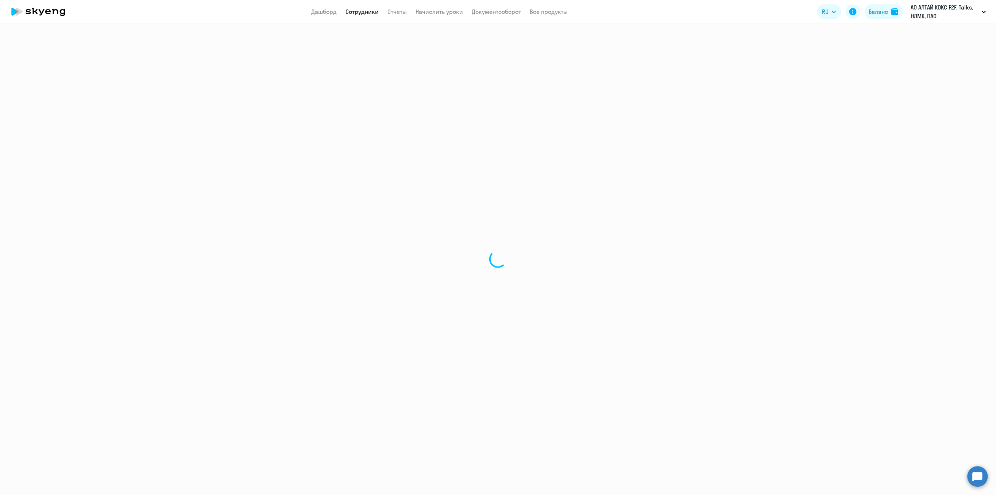
select select "30"
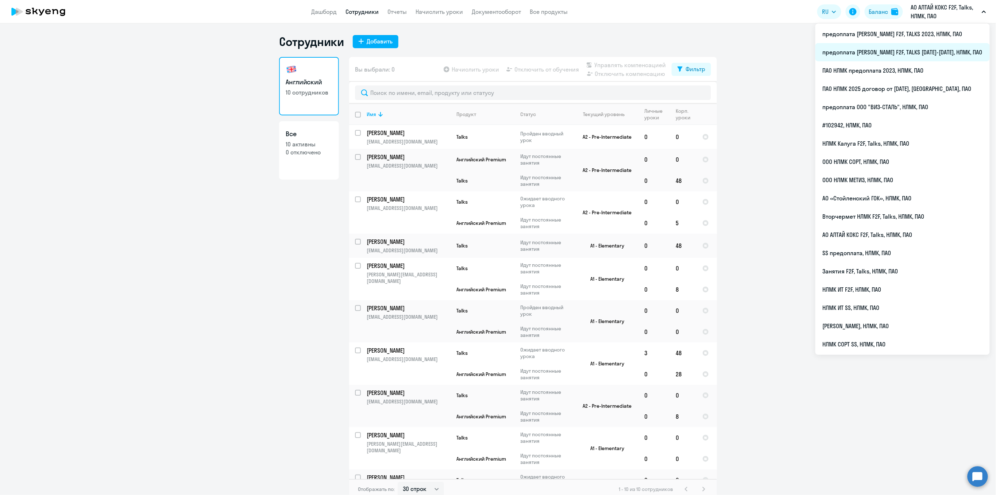
click at [921, 47] on li "предоплата [PERSON_NAME] F2F, TALKS [DATE]-[DATE], НЛМК, ПАО" at bounding box center [902, 52] width 174 height 18
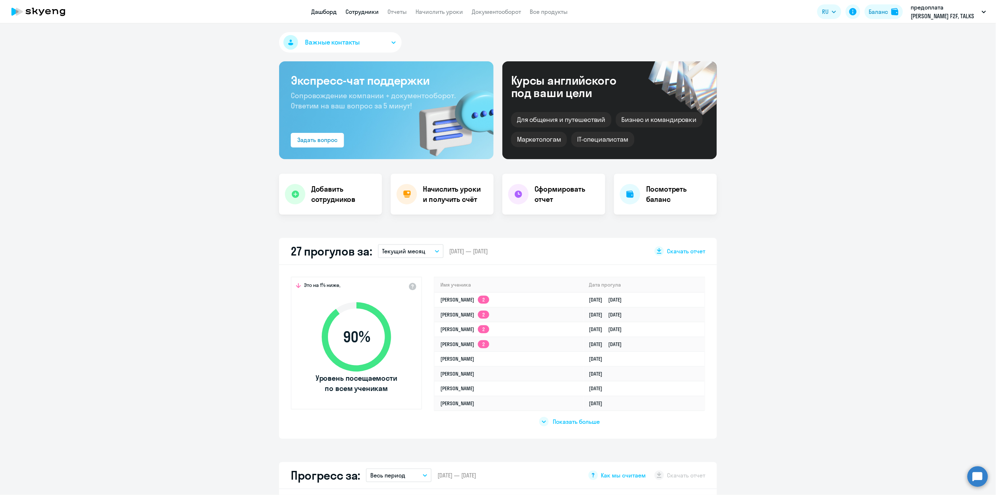
click at [353, 13] on link "Сотрудники" at bounding box center [361, 11] width 33 height 7
select select "30"
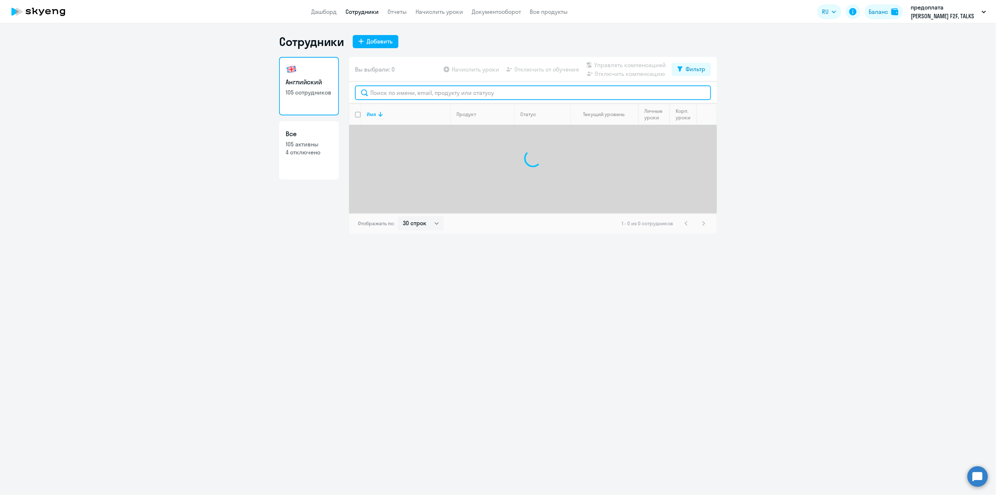
click at [383, 94] on input "text" at bounding box center [533, 92] width 356 height 15
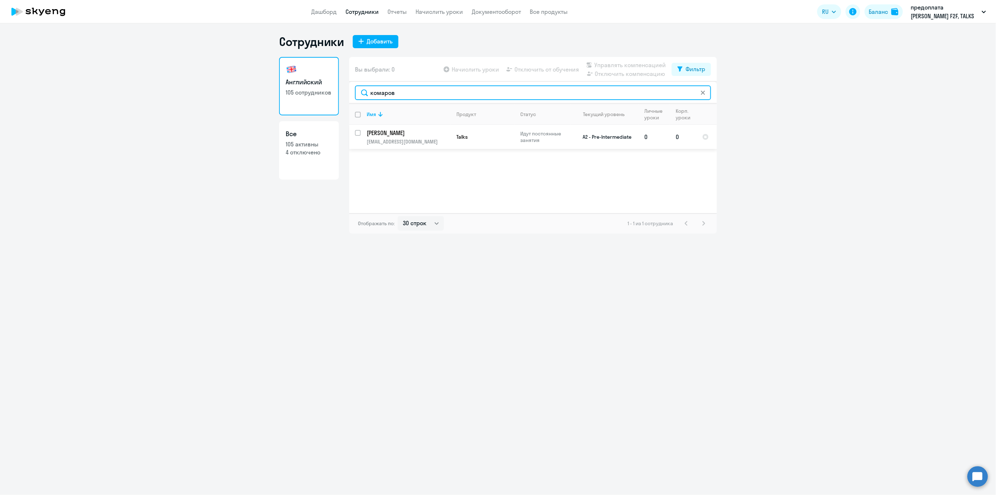
type input "комаров"
click at [425, 135] on p "[PERSON_NAME]" at bounding box center [408, 133] width 82 height 8
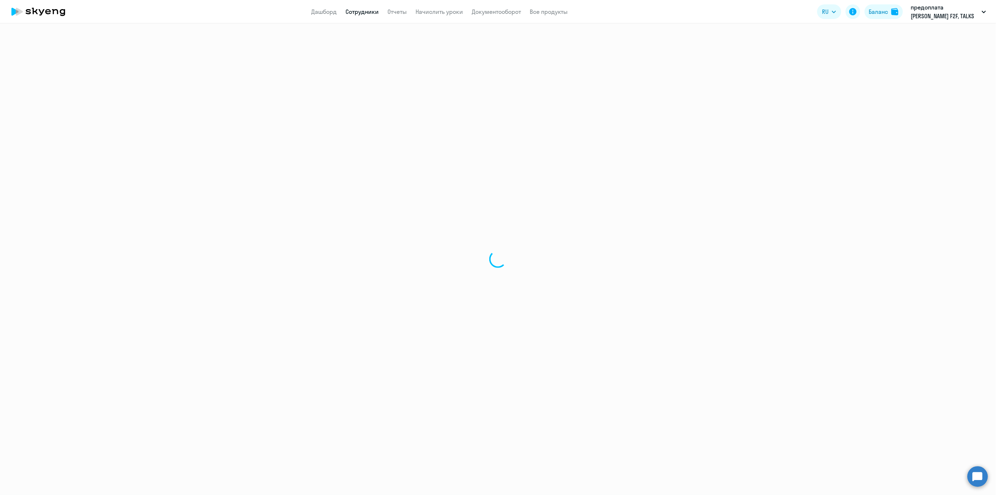
select select "english"
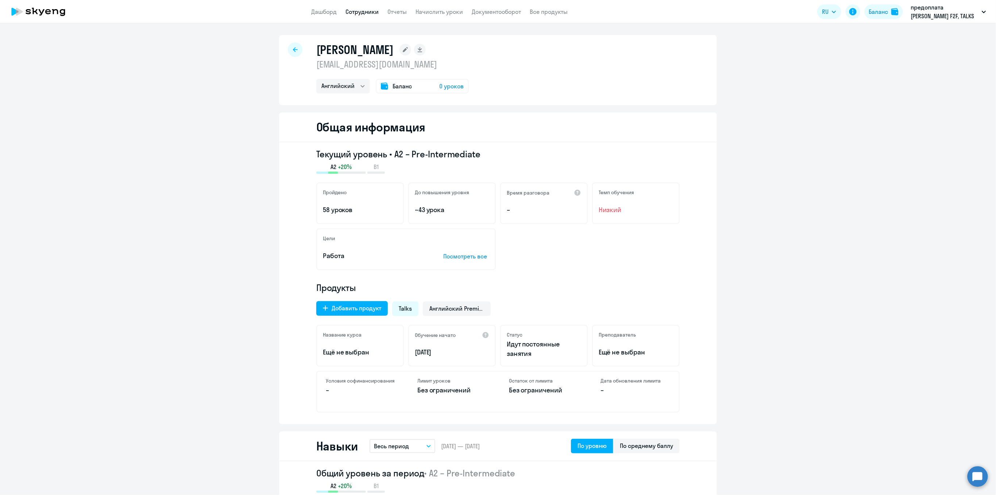
click at [289, 52] on div at bounding box center [295, 49] width 15 height 15
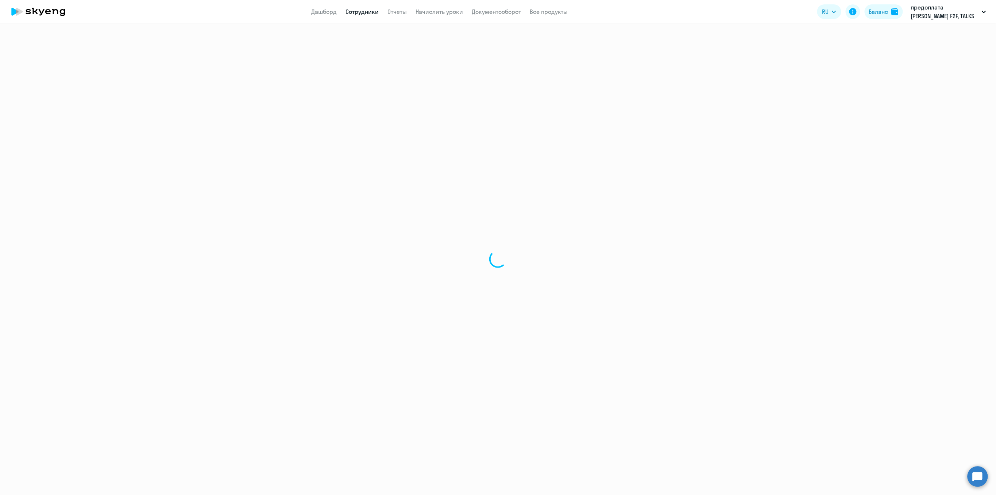
select select "30"
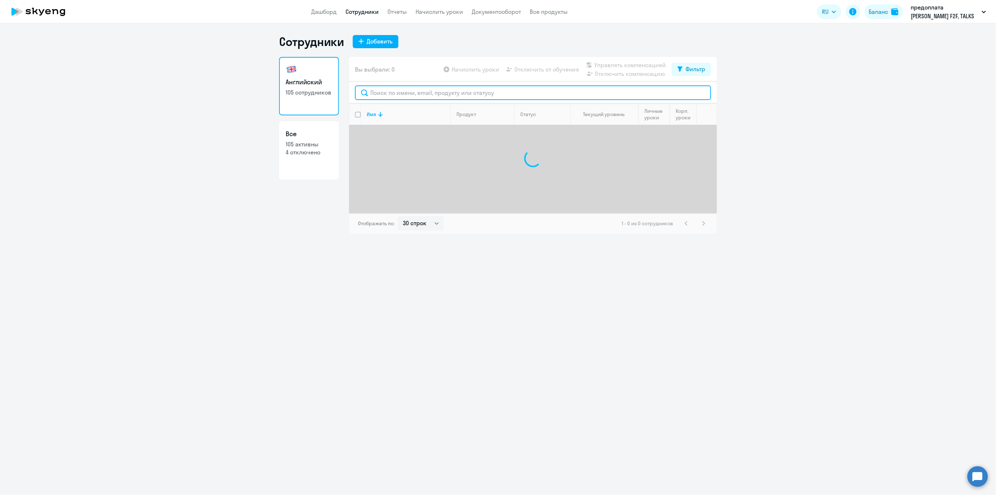
click at [406, 89] on input "text" at bounding box center [533, 92] width 356 height 15
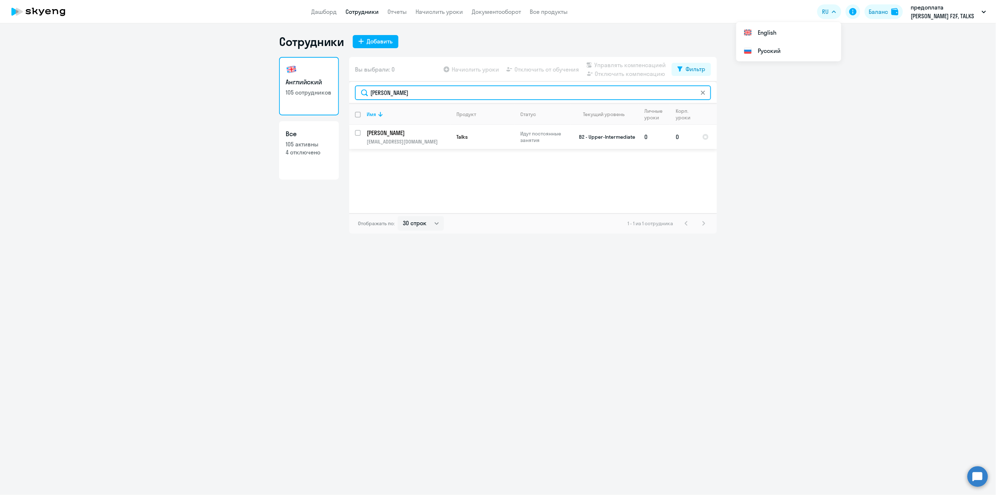
type input "[PERSON_NAME]"
click at [399, 136] on p "[PERSON_NAME]" at bounding box center [408, 133] width 82 height 8
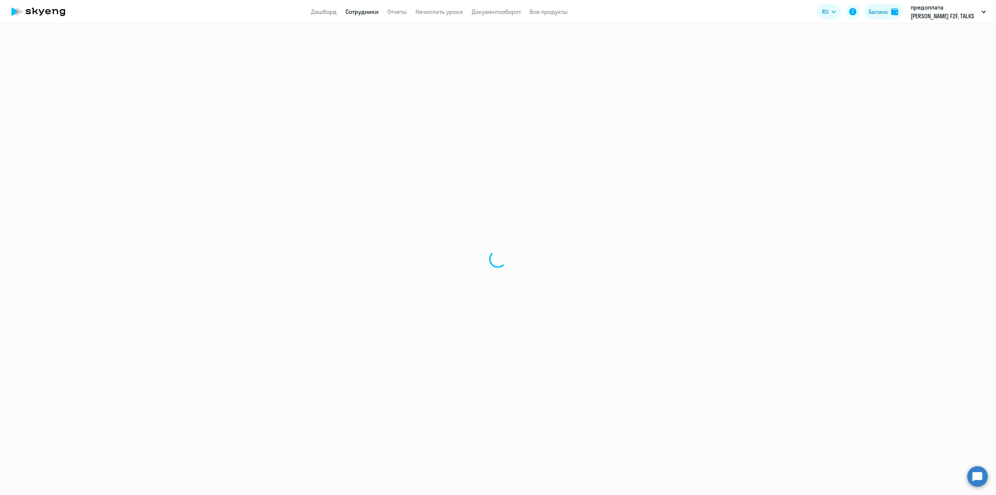
select select "english"
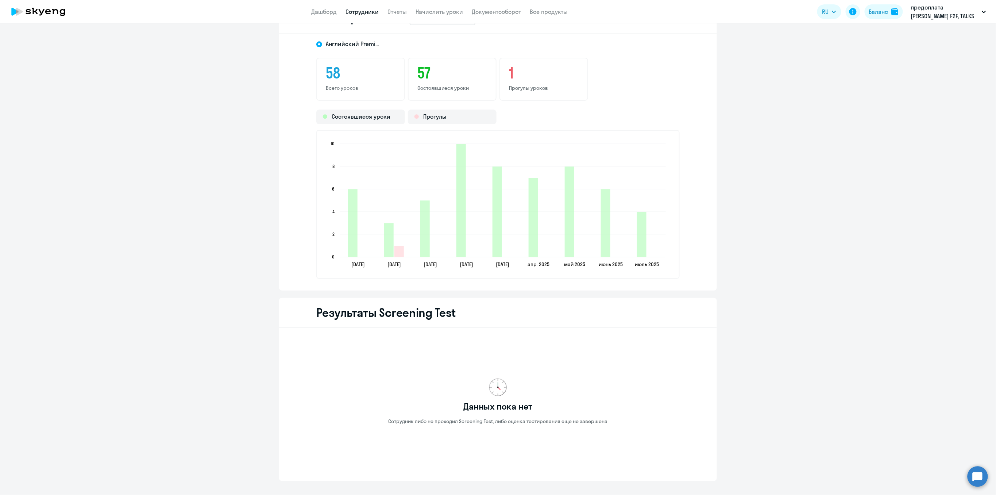
scroll to position [1009, 0]
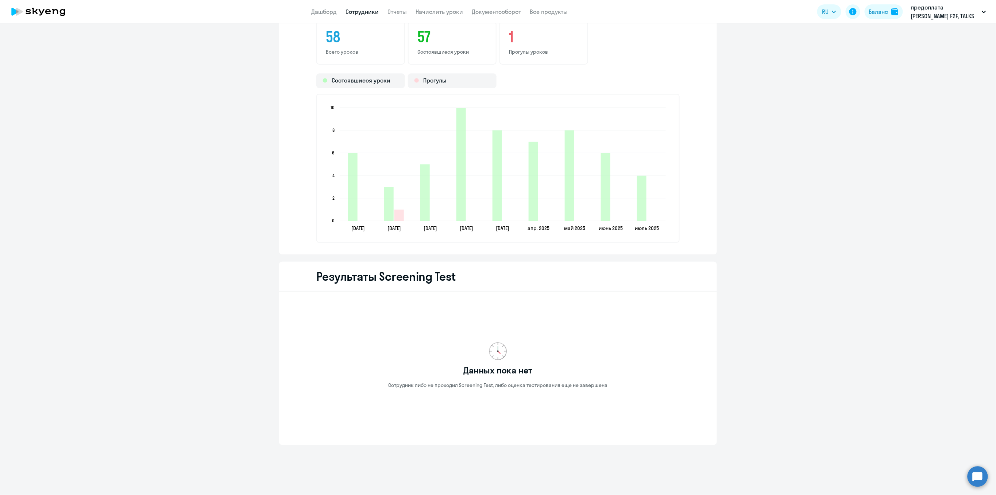
click at [364, 13] on link "Сотрудники" at bounding box center [361, 11] width 33 height 7
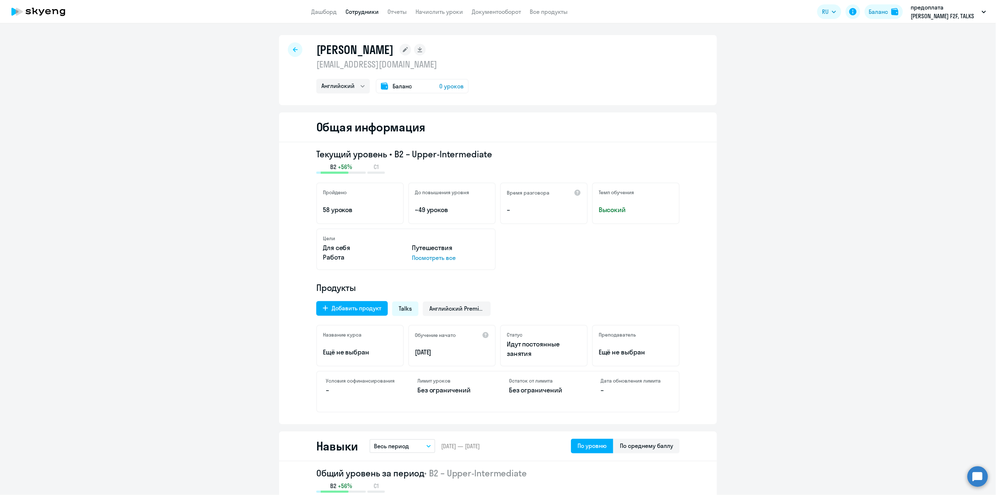
select select "30"
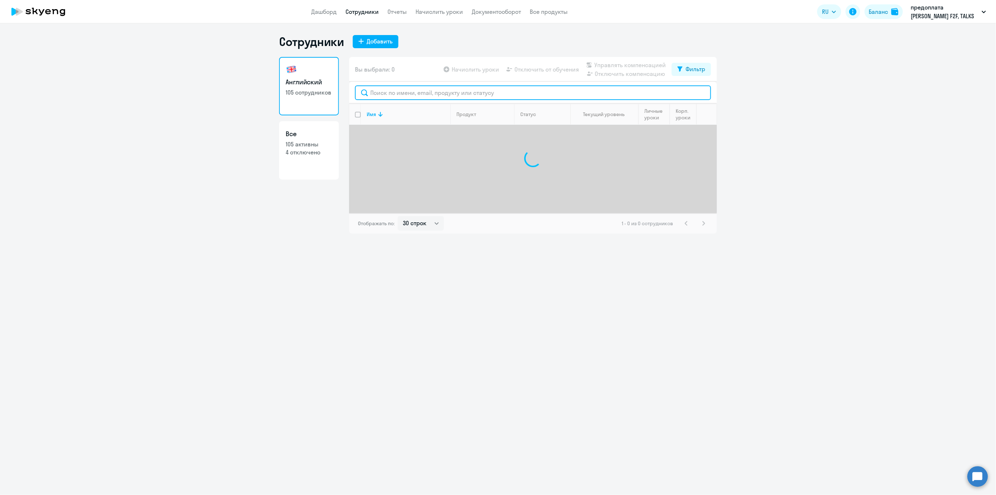
click at [395, 92] on input "text" at bounding box center [533, 92] width 356 height 15
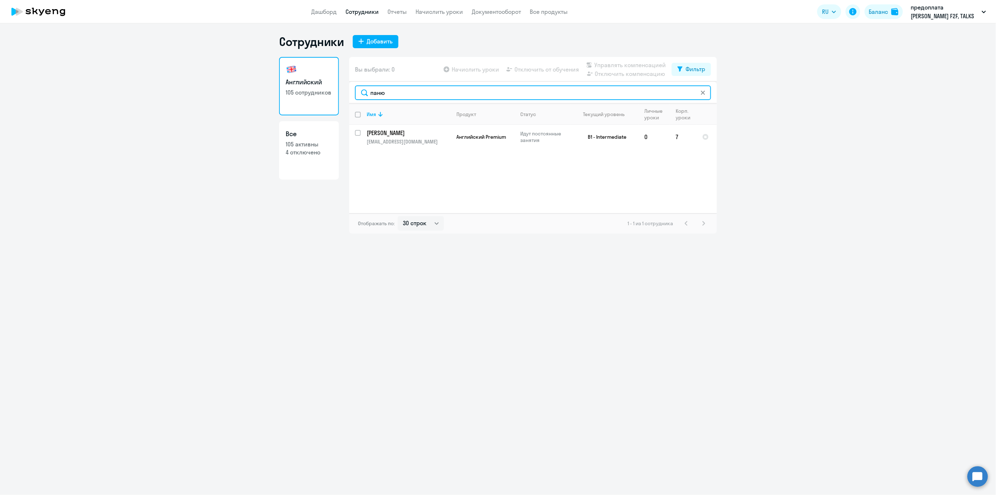
type input "паню"
drag, startPoint x: 394, startPoint y: 92, endPoint x: 362, endPoint y: 91, distance: 32.1
click at [362, 91] on input "паню" at bounding box center [533, 92] width 356 height 15
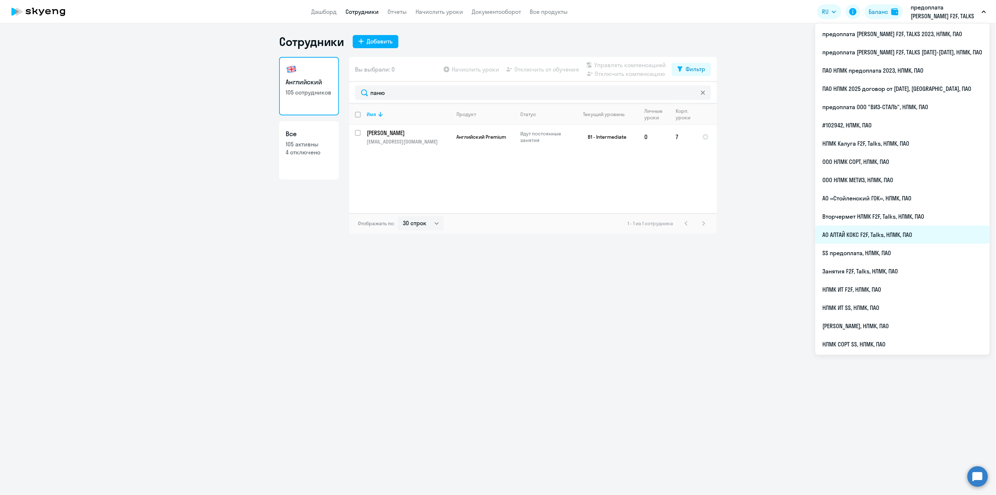
click at [873, 235] on li "АО АЛТАЙ КОКС F2F, Talks, НЛМК, ПАО" at bounding box center [902, 234] width 174 height 18
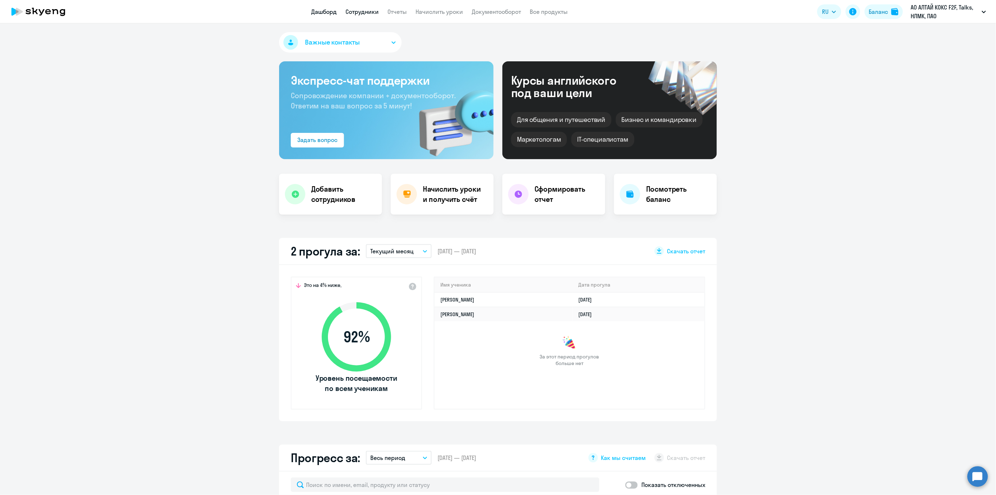
click at [358, 14] on link "Сотрудники" at bounding box center [361, 11] width 33 height 7
select select "30"
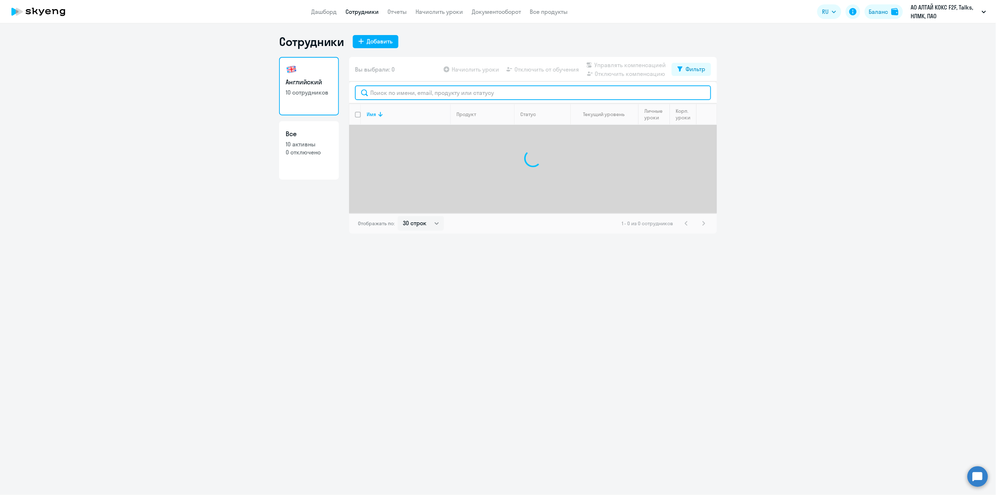
click at [389, 94] on input "text" at bounding box center [533, 92] width 356 height 15
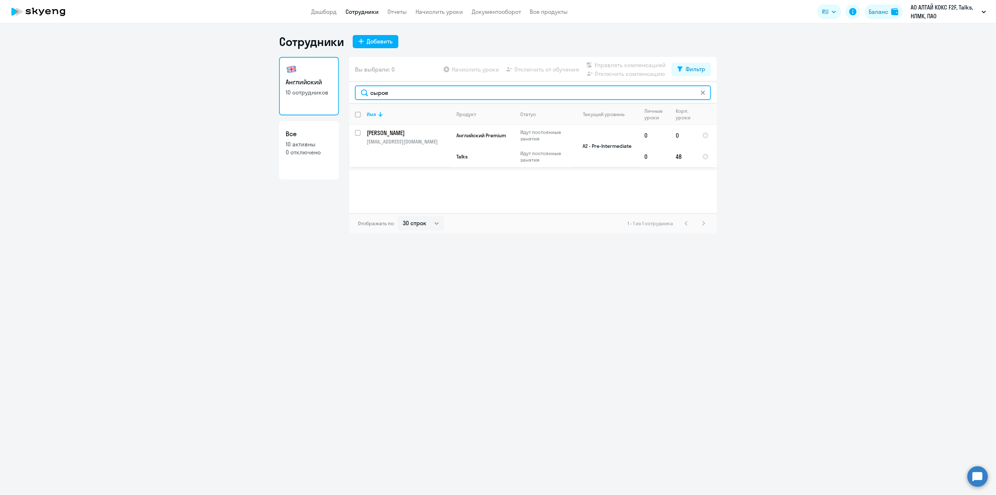
type input "сырое"
click at [399, 137] on td "[PERSON_NAME] [PERSON_NAME][EMAIL_ADDRESS][DOMAIN_NAME]" at bounding box center [406, 146] width 90 height 42
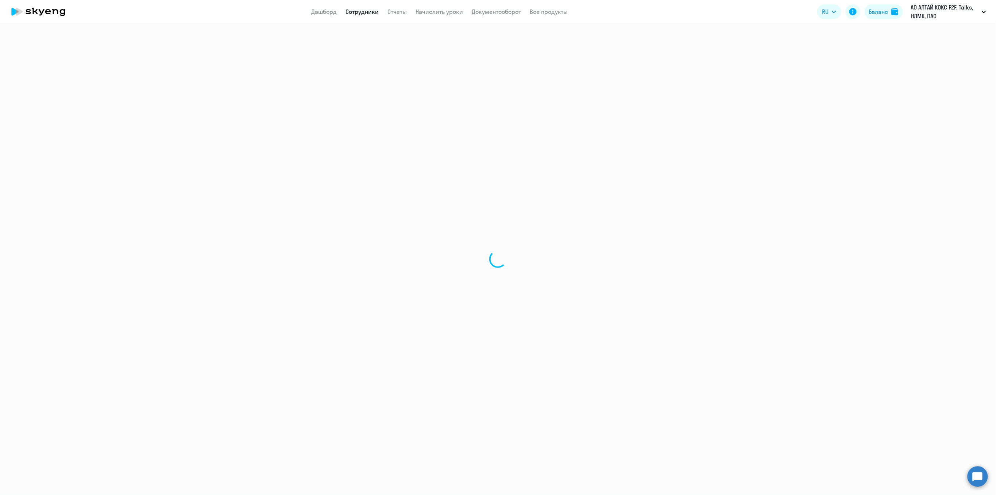
select select "english"
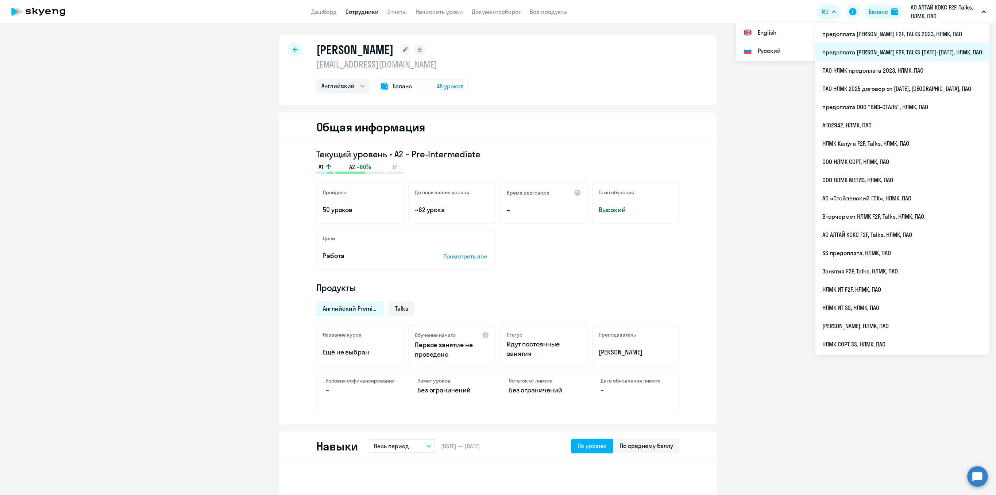
click at [886, 50] on li "предоплата [PERSON_NAME] F2F, TALKS [DATE]-[DATE], НЛМК, ПАО" at bounding box center [902, 52] width 174 height 18
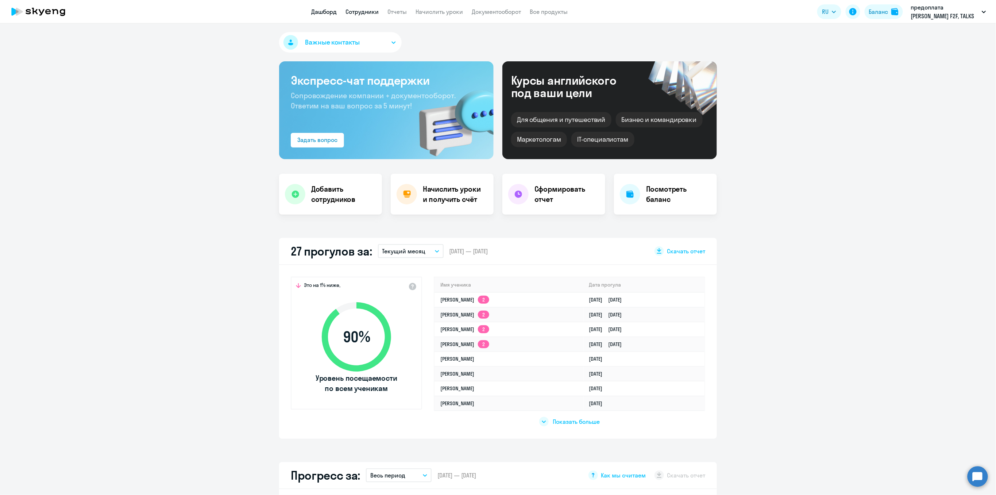
click at [362, 15] on link "Сотрудники" at bounding box center [361, 11] width 33 height 7
select select "30"
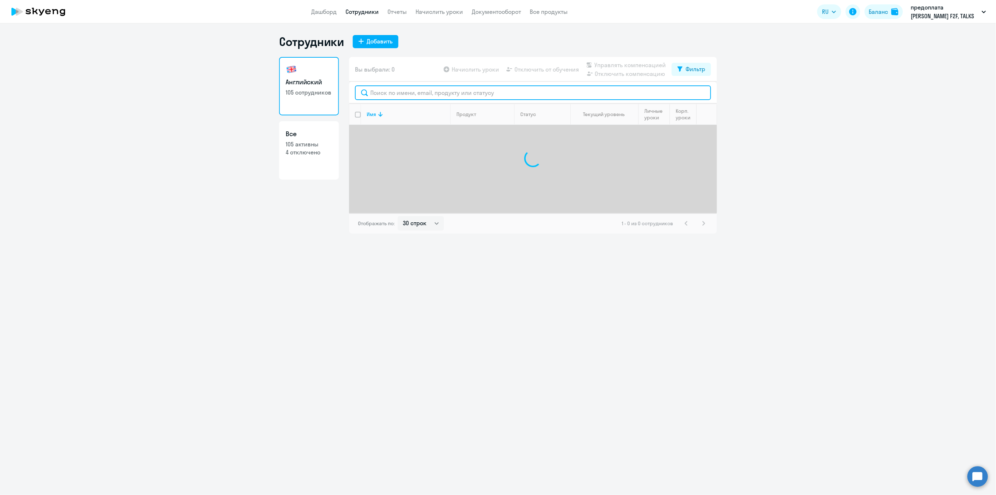
click at [377, 97] on input "text" at bounding box center [533, 92] width 356 height 15
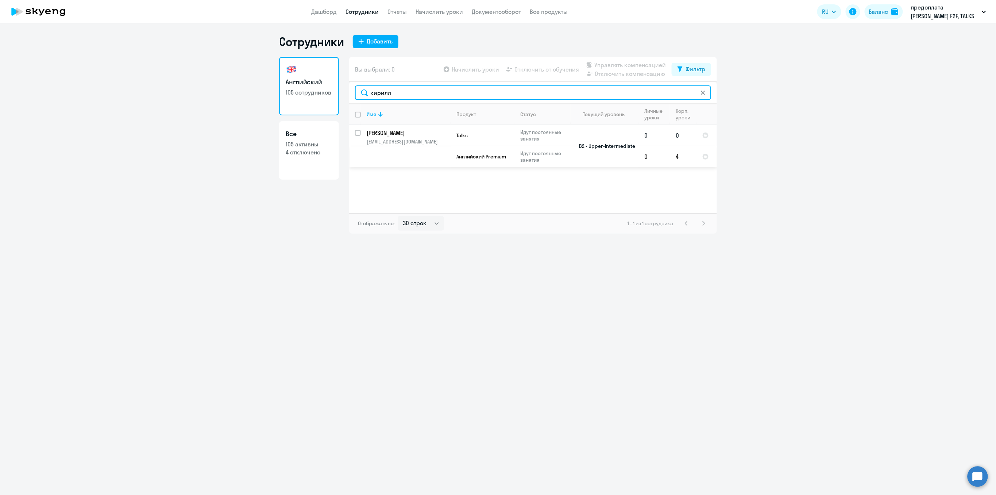
type input "кирилл"
click at [389, 134] on p "[PERSON_NAME]" at bounding box center [408, 133] width 82 height 8
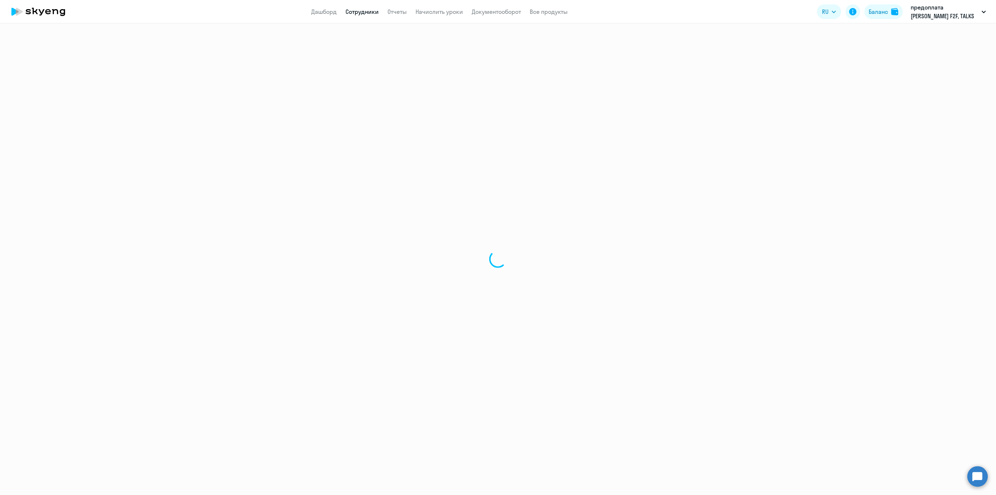
select select "english"
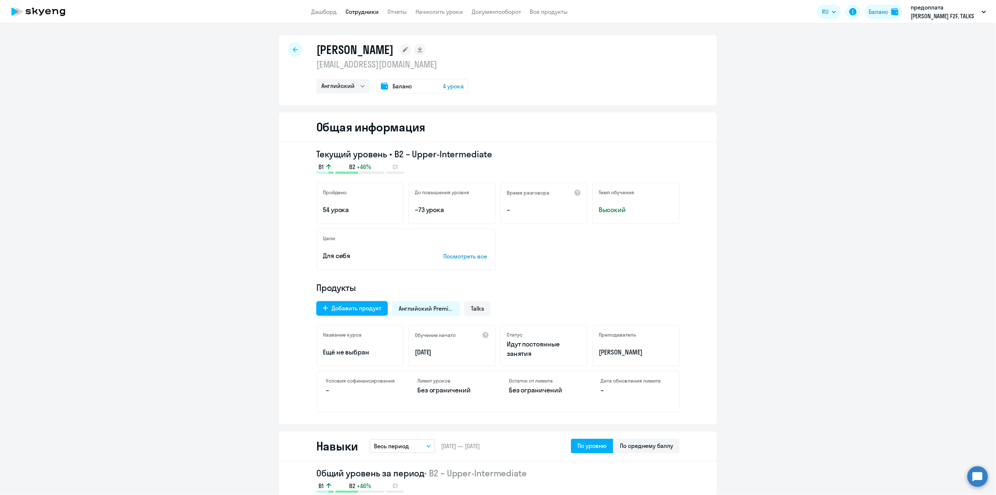
click at [355, 8] on link "Сотрудники" at bounding box center [361, 11] width 33 height 7
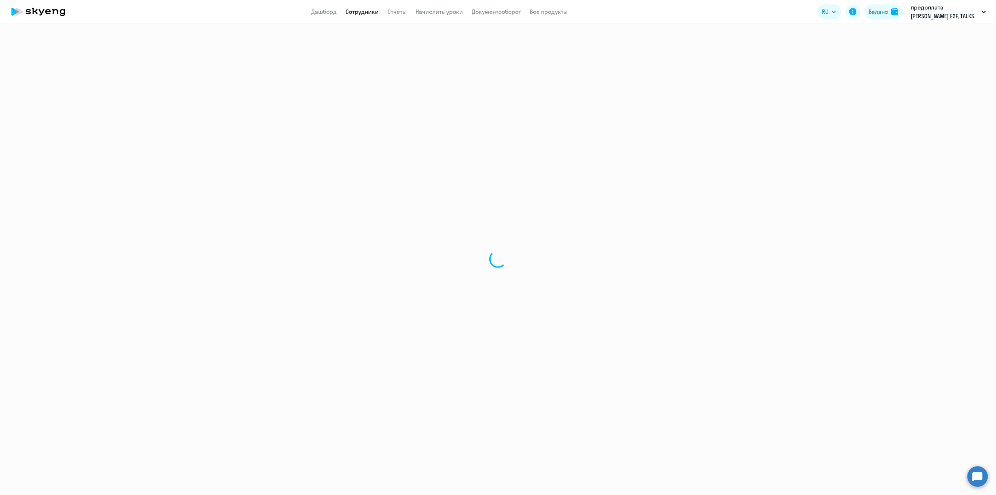
select select "30"
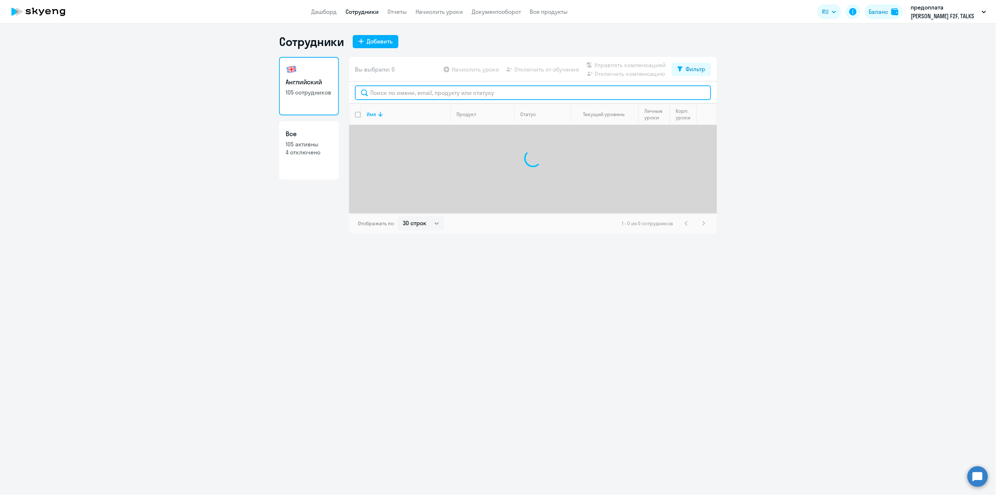
click at [375, 93] on input "text" at bounding box center [533, 92] width 356 height 15
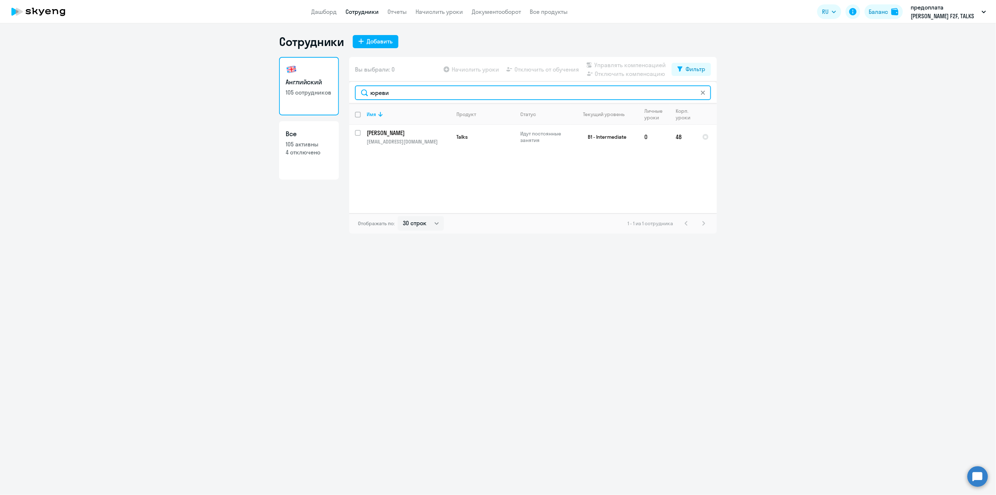
type input "юреви"
